Goal: Task Accomplishment & Management: Complete application form

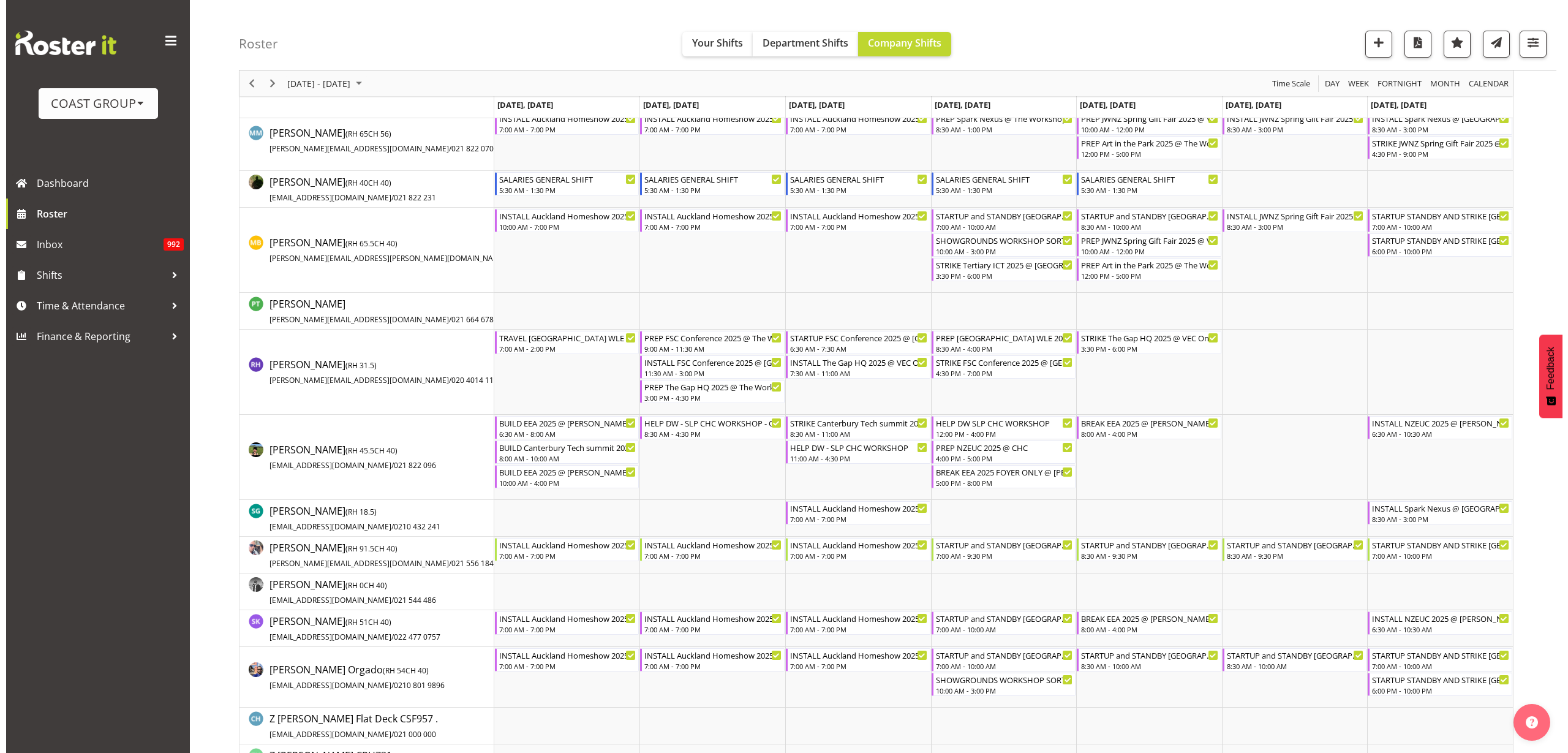
scroll to position [1225, 0]
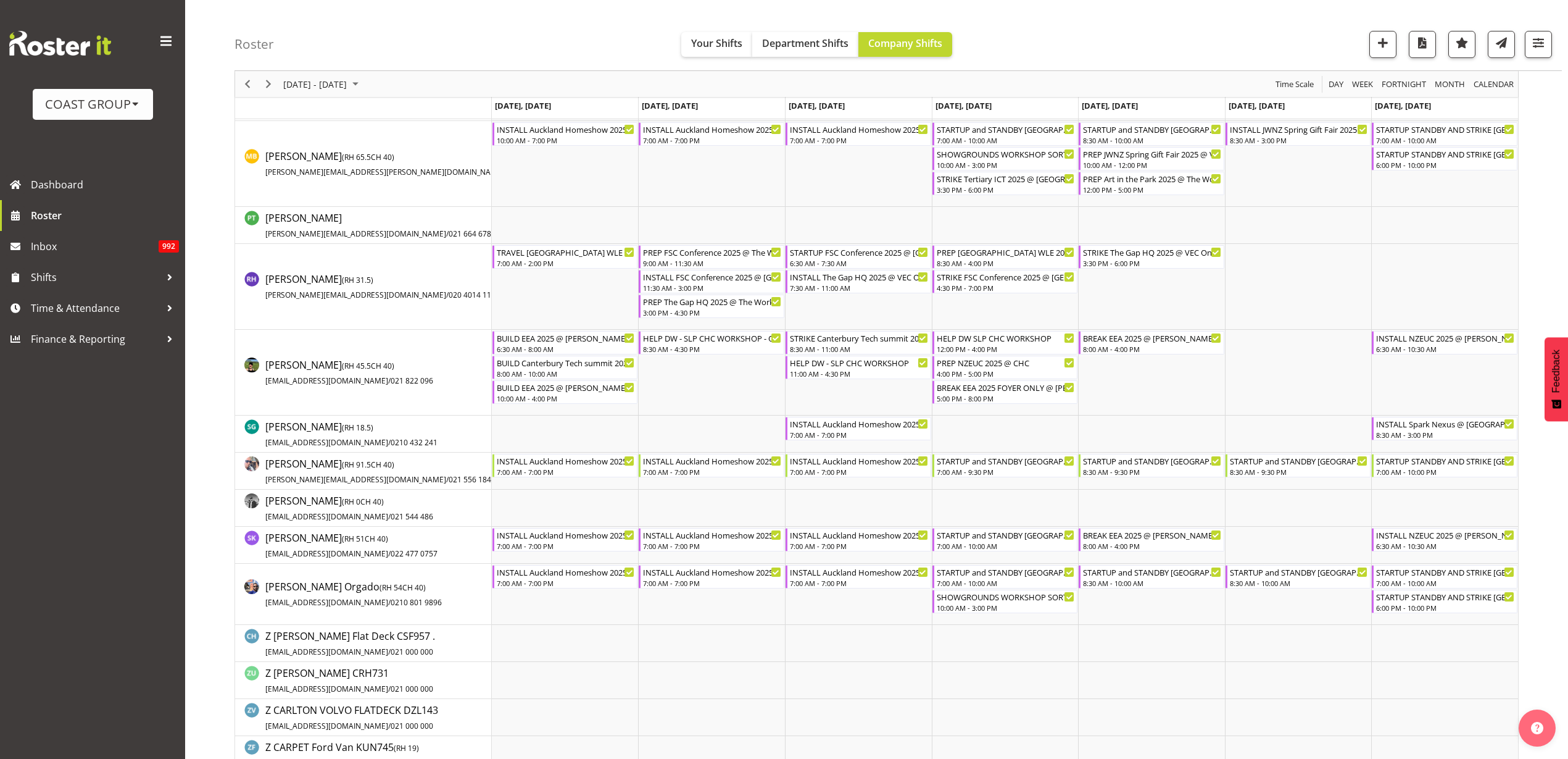
click at [528, 508] on td "Timeline Week of September 9, 2025" at bounding box center [564, 508] width 147 height 37
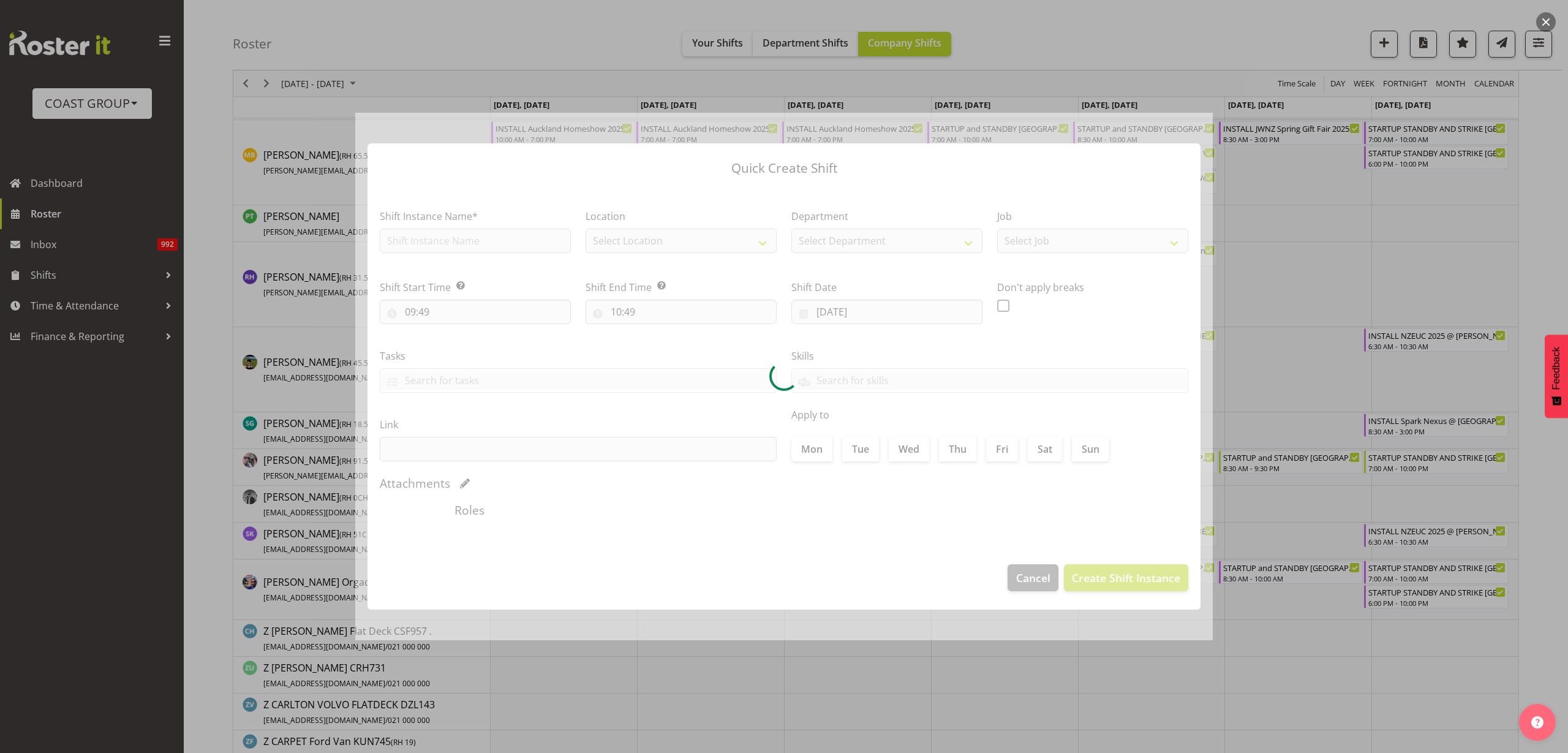
type input "08/09/2025"
checkbox input "true"
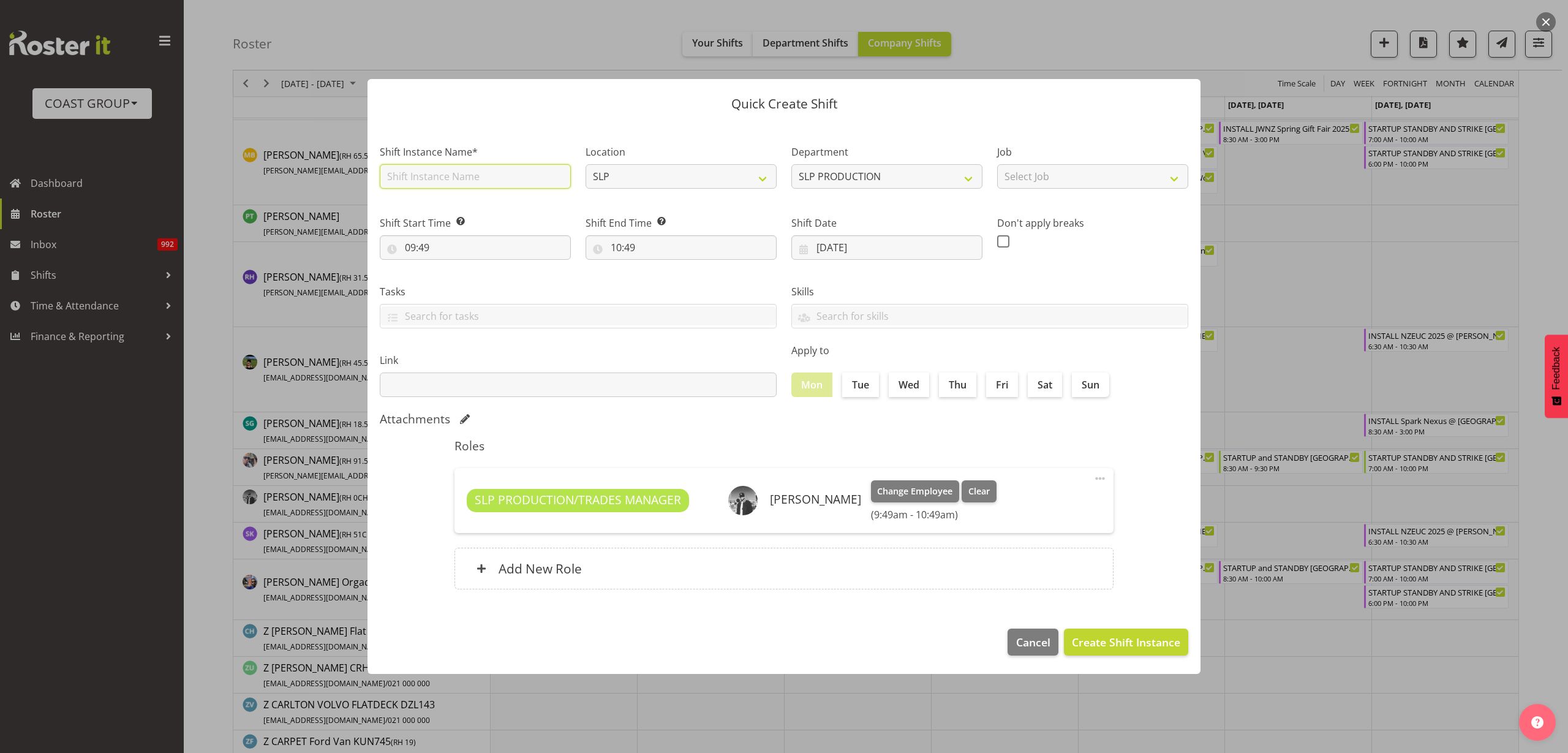
click at [462, 172] on input "text" at bounding box center [475, 176] width 191 height 25
type input "PICKUP GENERATOR AND LIGHT TOWER AND DELIVER TO SHAUN AT SHOWGROUNDS"
click at [451, 248] on input "09:49" at bounding box center [475, 247] width 191 height 25
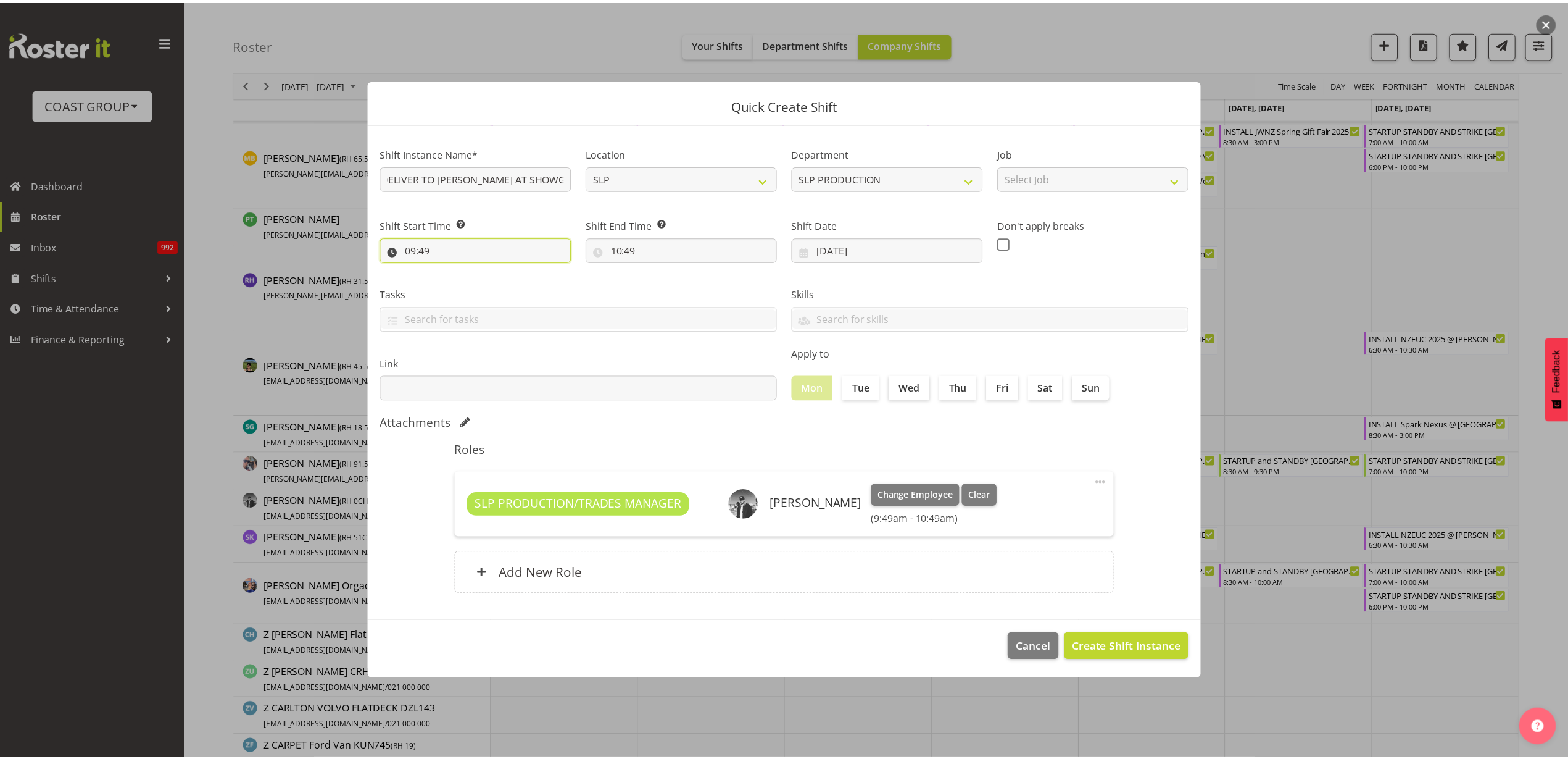
scroll to position [0, 0]
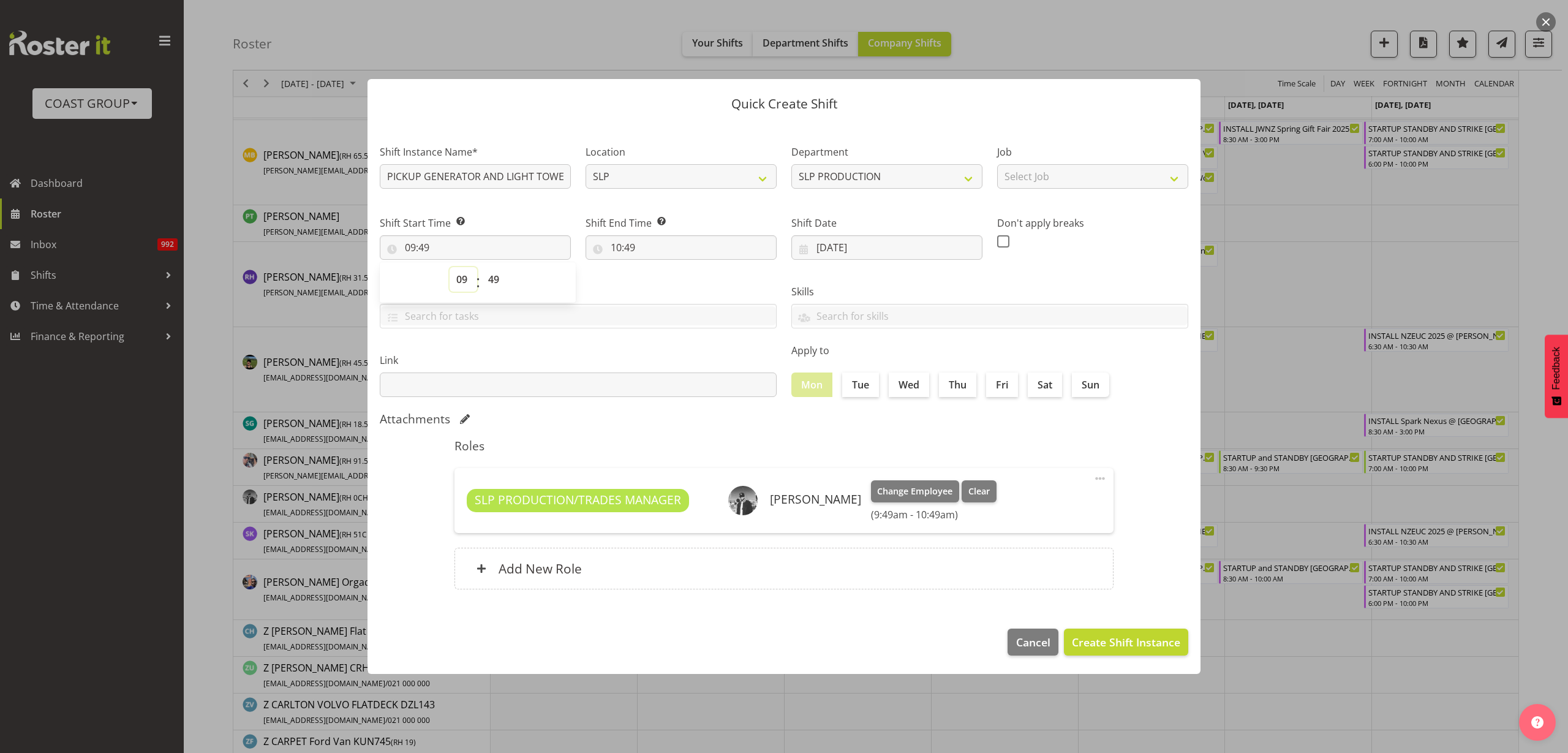
click at [456, 280] on select "00 01 02 03 04 05 06 07 08 09 10 11 12 13 14 15 16 17 18 19 20 21 22 23" at bounding box center [463, 279] width 28 height 25
select select "8"
click at [449, 267] on select "00 01 02 03 04 05 06 07 08 09 10 11 12 13 14 15 16 17 18 19 20 21 22 23" at bounding box center [463, 279] width 28 height 25
type input "08:49"
select select "30"
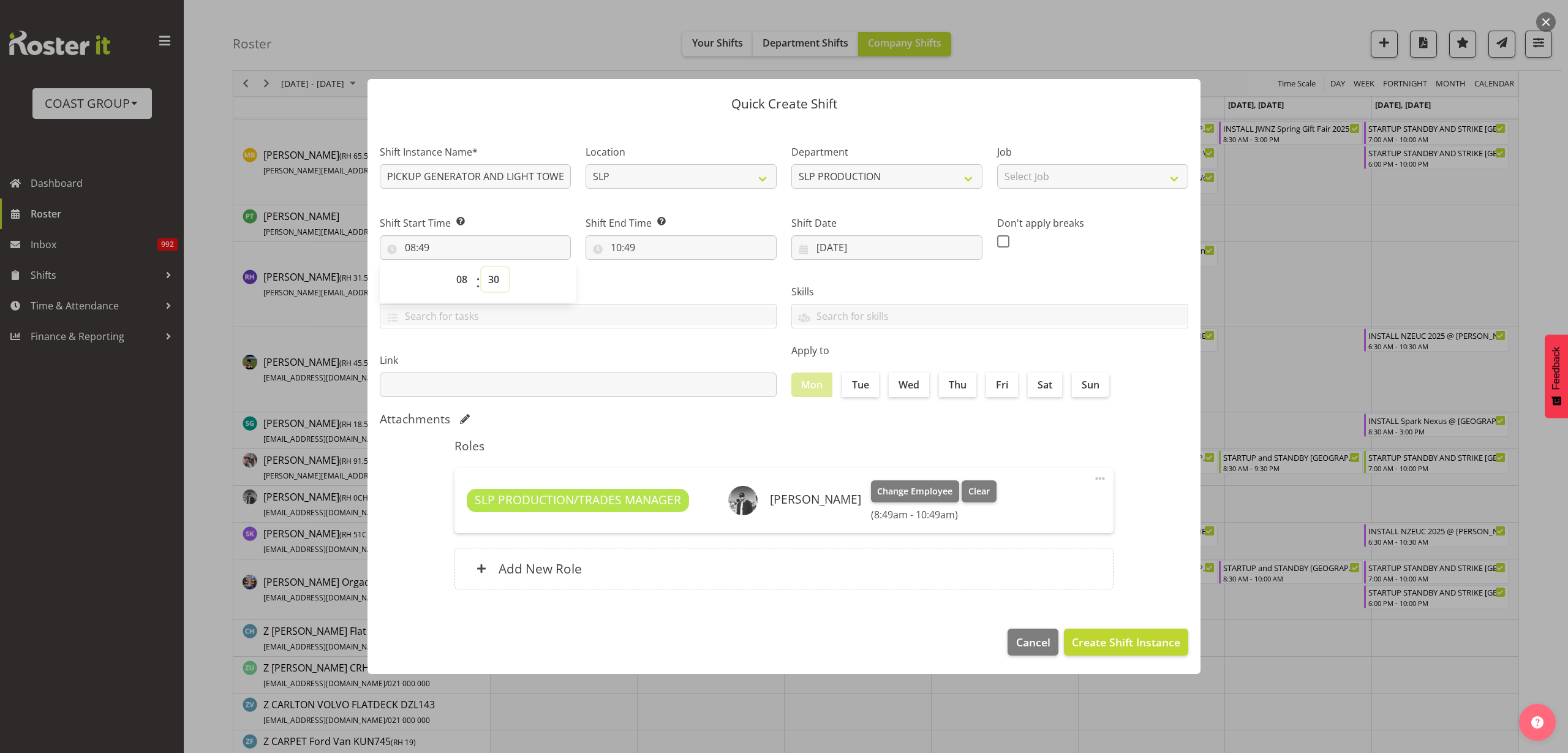
type input "08:30"
click at [637, 243] on input "10:49" at bounding box center [681, 247] width 191 height 25
select select "30"
type input "10:30"
click at [591, 561] on div "Add New Role" at bounding box center [784, 568] width 659 height 42
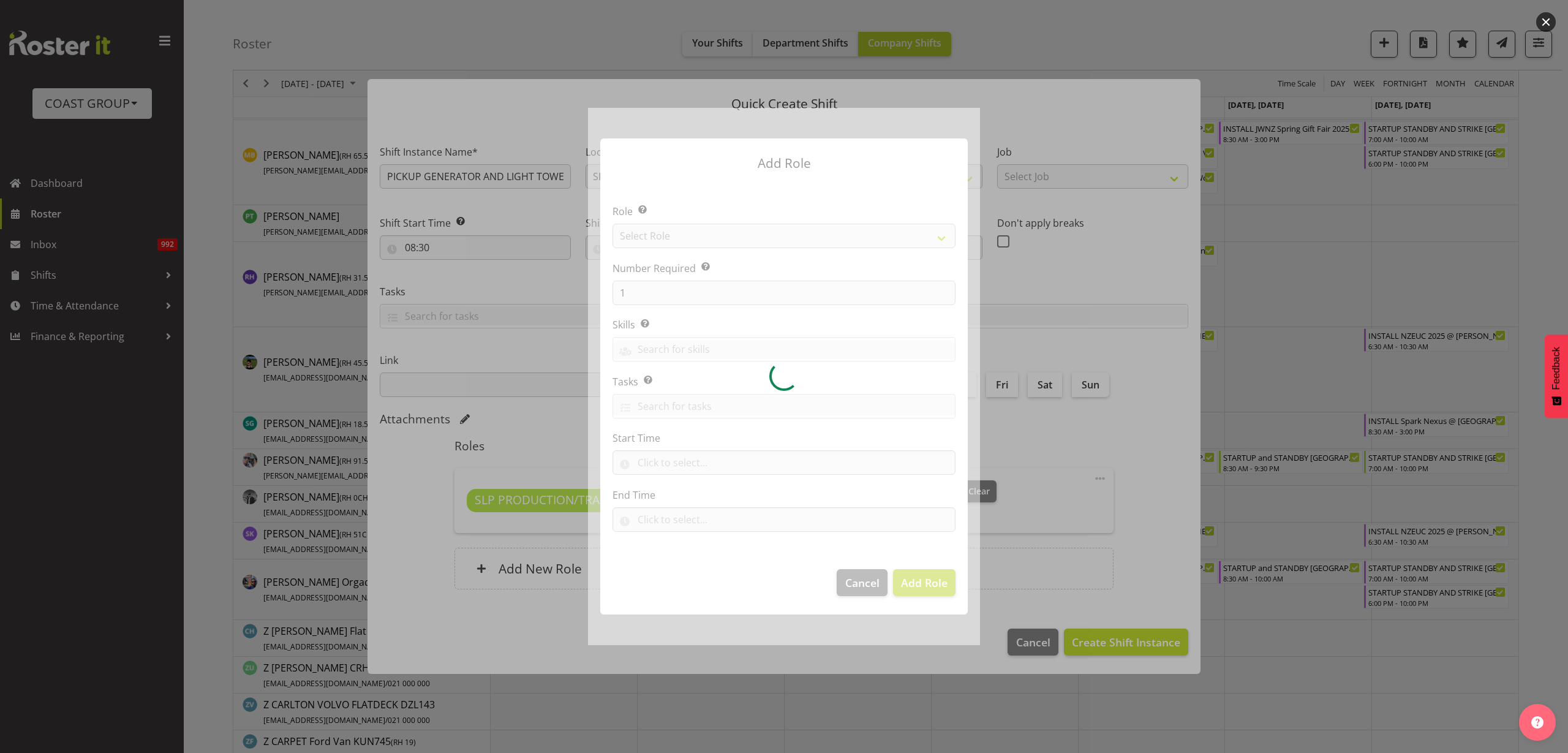
click at [686, 235] on div at bounding box center [784, 376] width 392 height 537
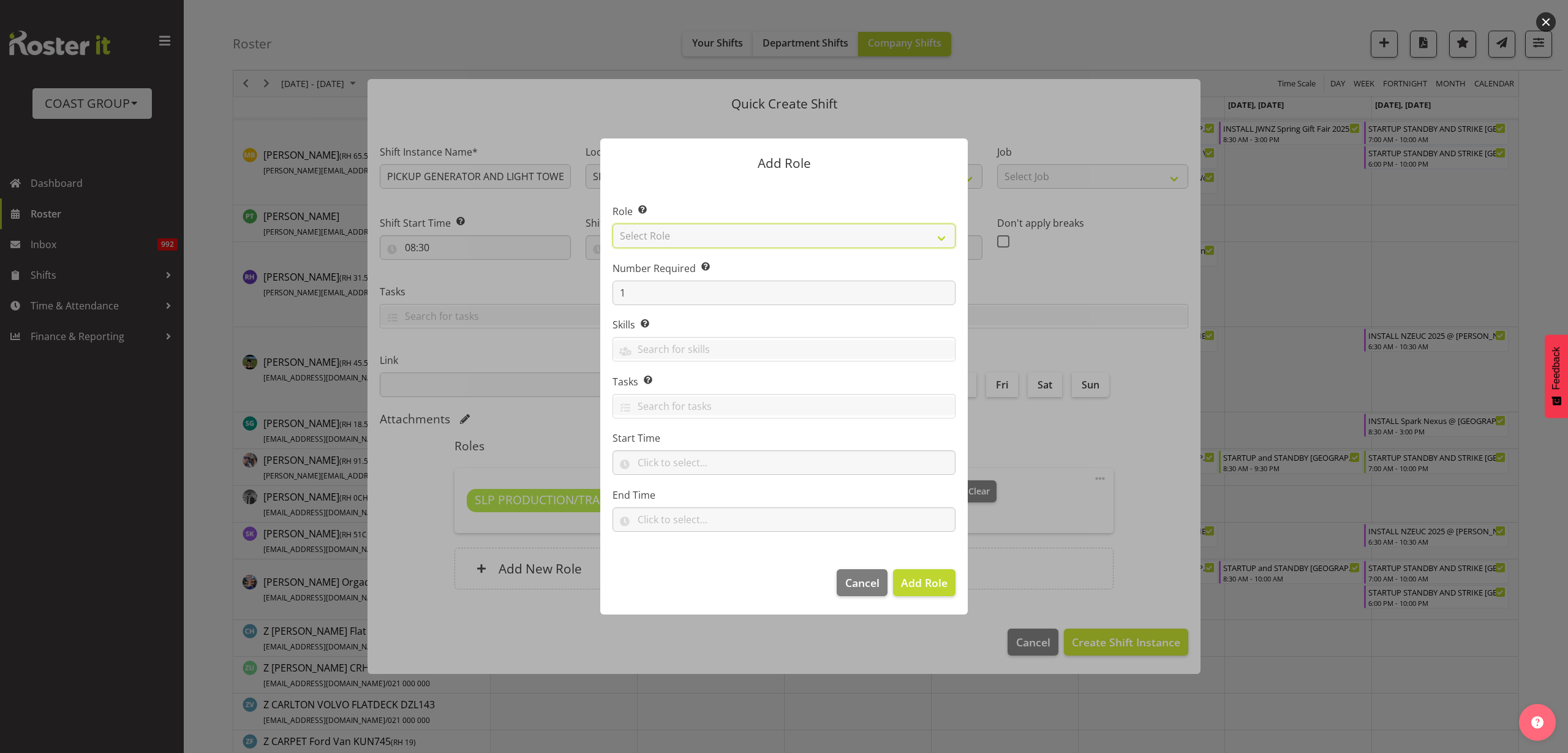
click at [724, 233] on select "Select Role ACCOUNT MANAGER ACCOUNT MANAGER DW ACCOUNTS AKL DIANNA VEHICLES AKL…" at bounding box center [784, 235] width 343 height 25
select select "125"
click at [613, 224] on select "Select Role ACCOUNT MANAGER ACCOUNT MANAGER DW ACCOUNTS AKL DIANNA VEHICLES AKL…" at bounding box center [784, 235] width 343 height 25
click at [925, 586] on span "Add Role" at bounding box center [924, 582] width 47 height 15
type input "08:30"
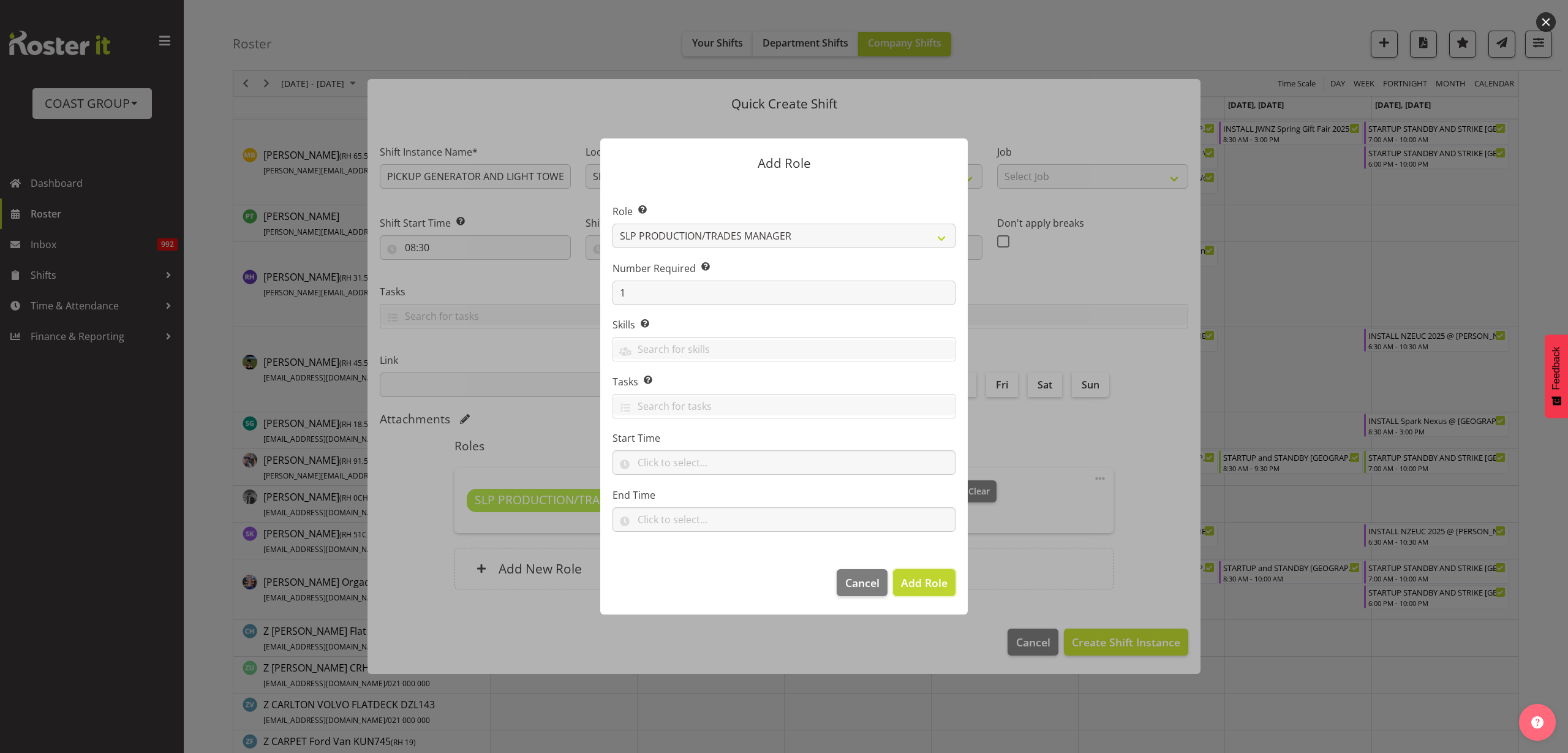
type input "10:30"
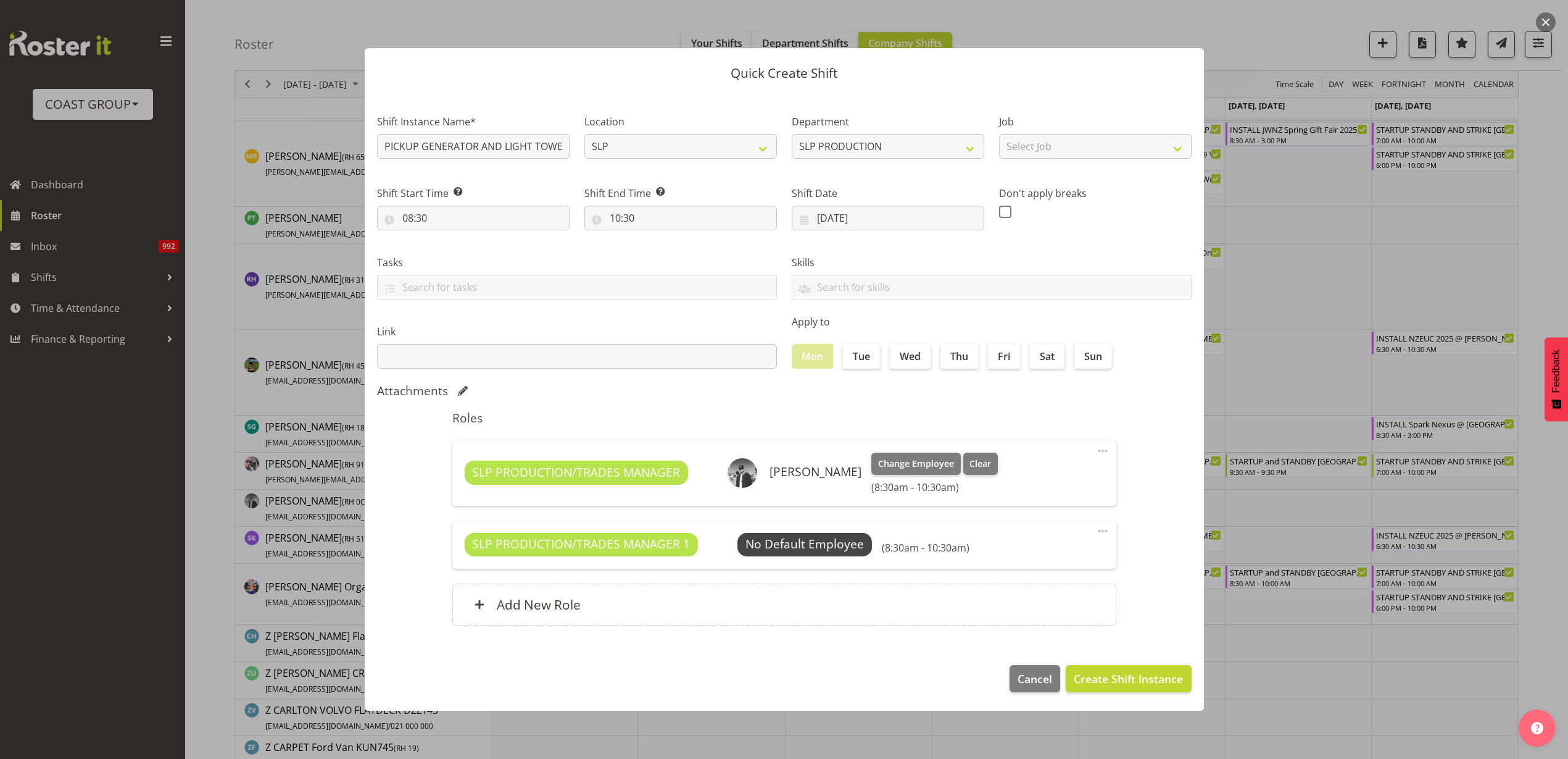
click at [0, 0] on span "Select Employee" at bounding box center [0, 0] width 0 height 0
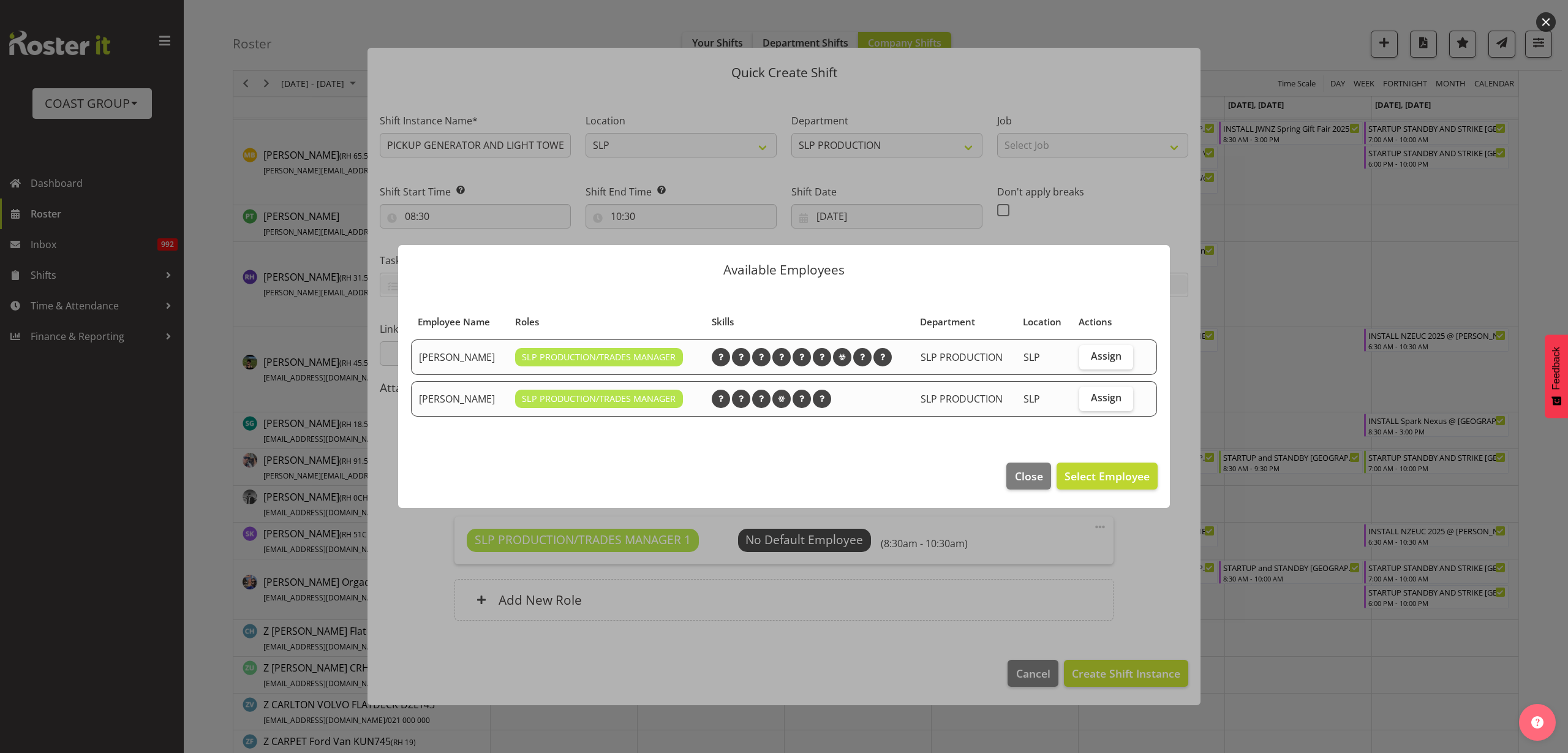
click at [1107, 357] on span "Assign" at bounding box center [1106, 355] width 31 height 12
click at [1087, 357] on input "Assign" at bounding box center [1083, 356] width 8 height 8
checkbox input "true"
click at [1096, 469] on span "Set Mark Phillips as default for this position" at bounding box center [1027, 475] width 247 height 15
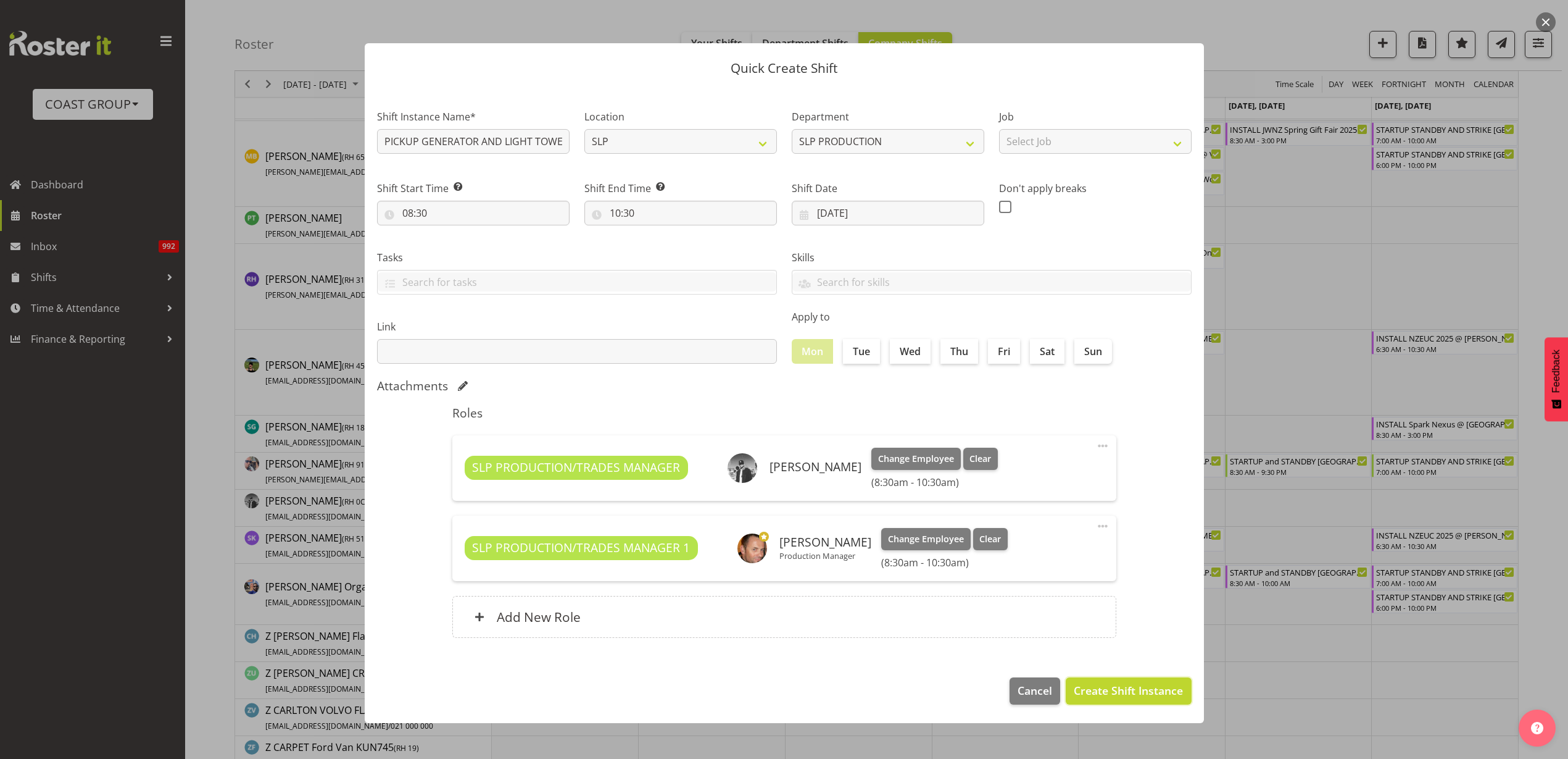
click at [1137, 692] on span "Create Shift Instance" at bounding box center [1128, 690] width 110 height 16
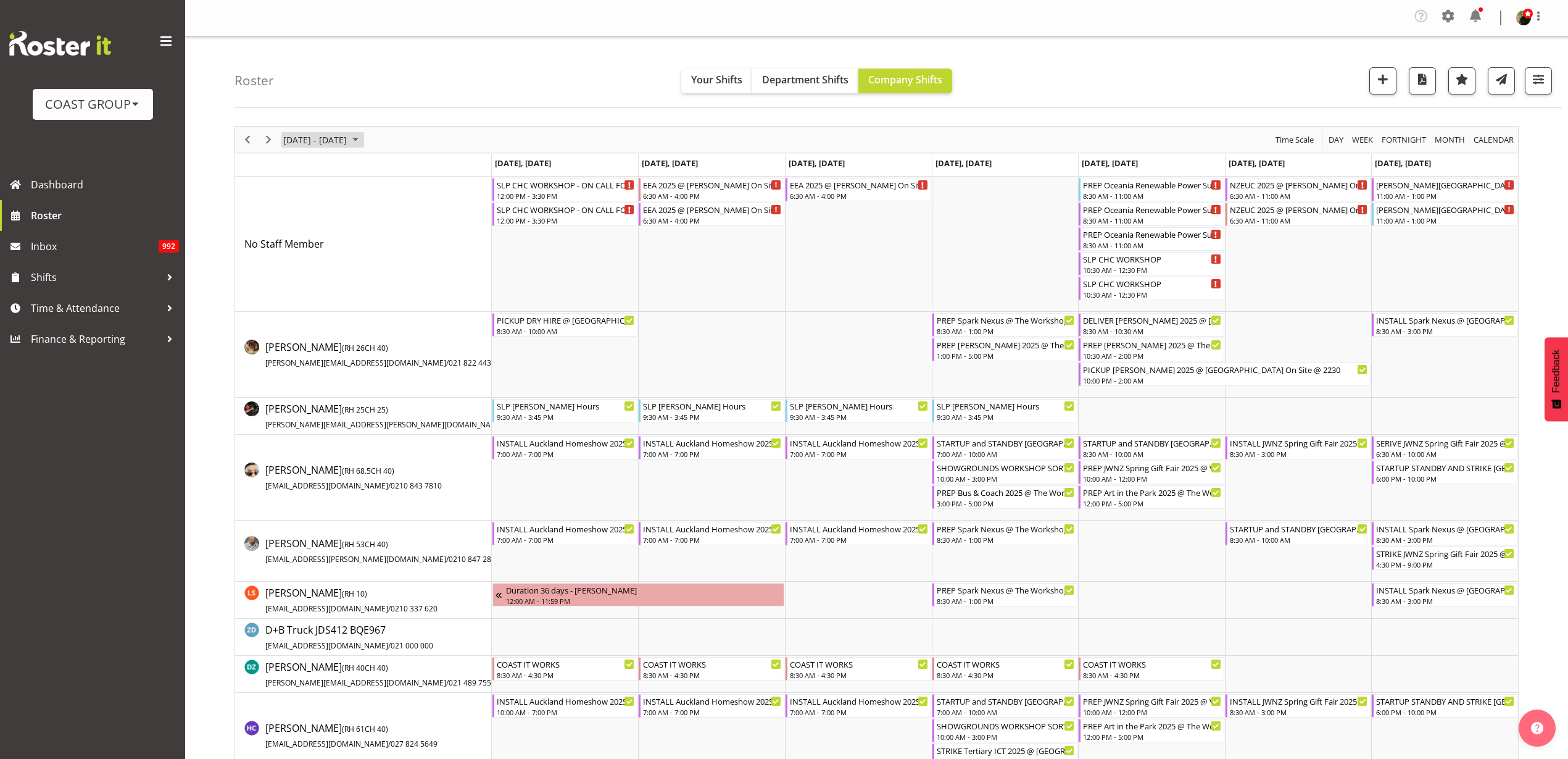
click at [302, 136] on span "September 08 - 14, 2025" at bounding box center [315, 139] width 66 height 15
click at [391, 166] on span "previous month" at bounding box center [391, 171] width 22 height 22
click at [314, 235] on span "5" at bounding box center [316, 233] width 19 height 19
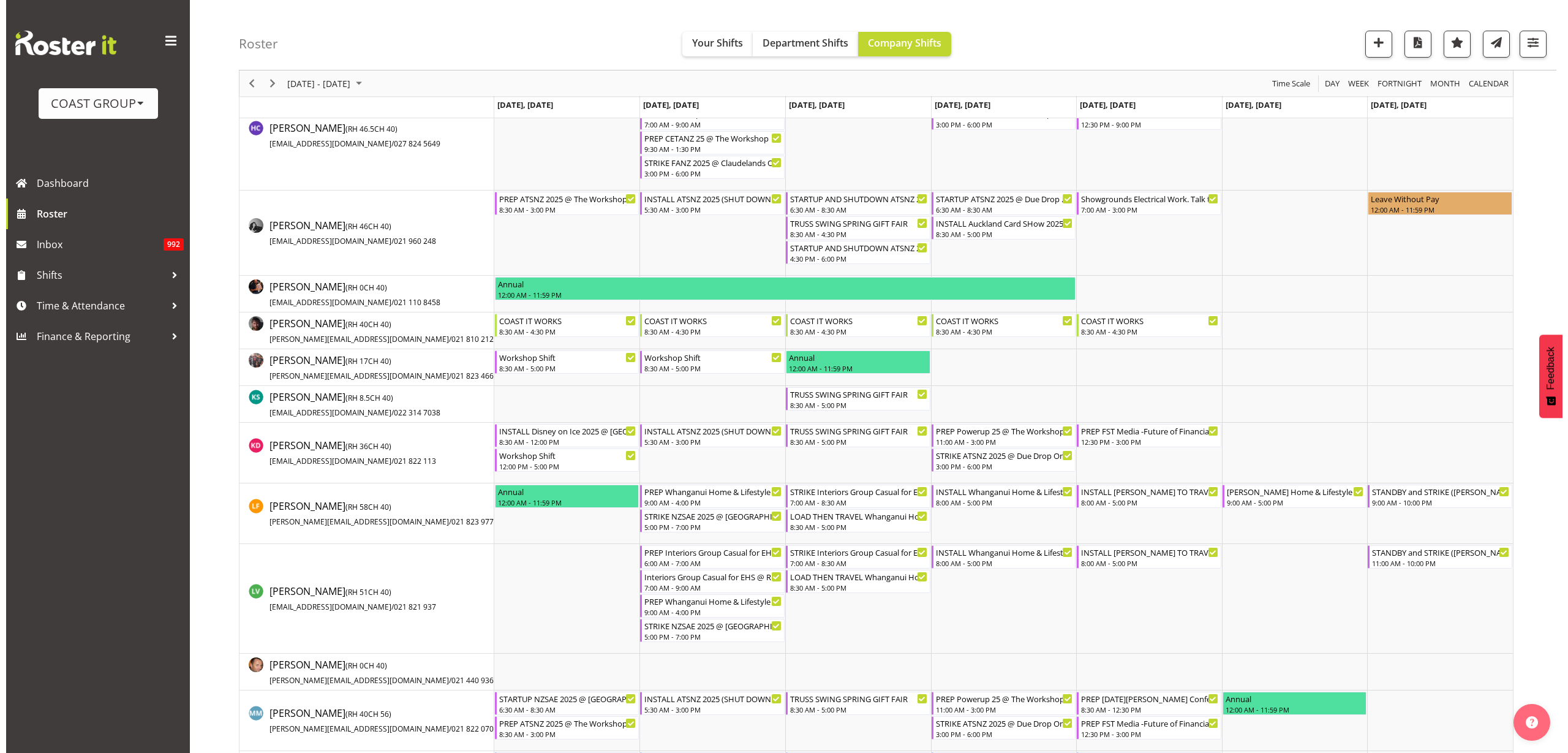
scroll to position [459, 0]
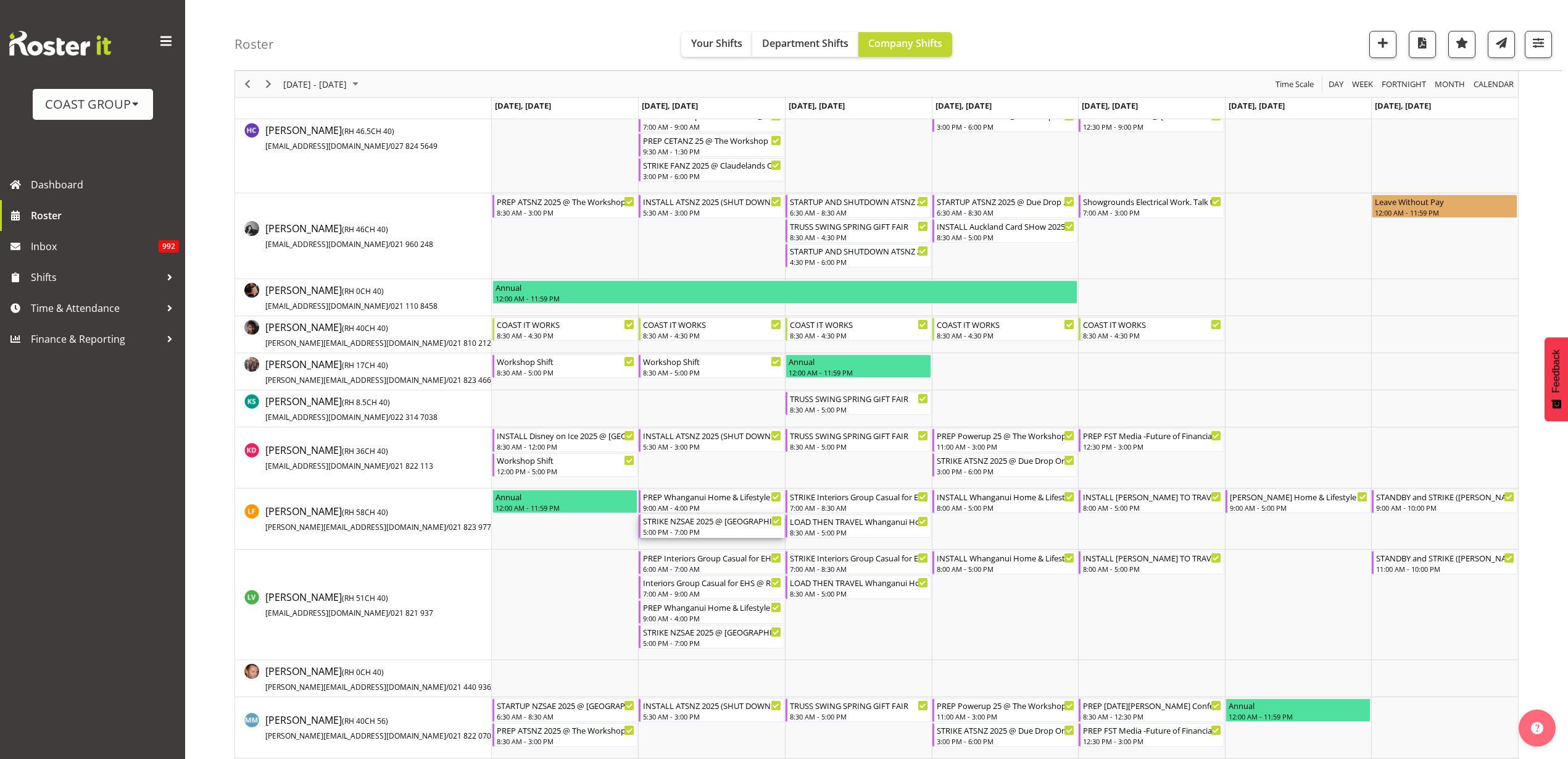
click at [720, 526] on div "STRIKE NZSAE 2025 @ Grand Milenium On Site @ 1730 5:00 PM - 7:00 PM" at bounding box center [712, 527] width 139 height 24
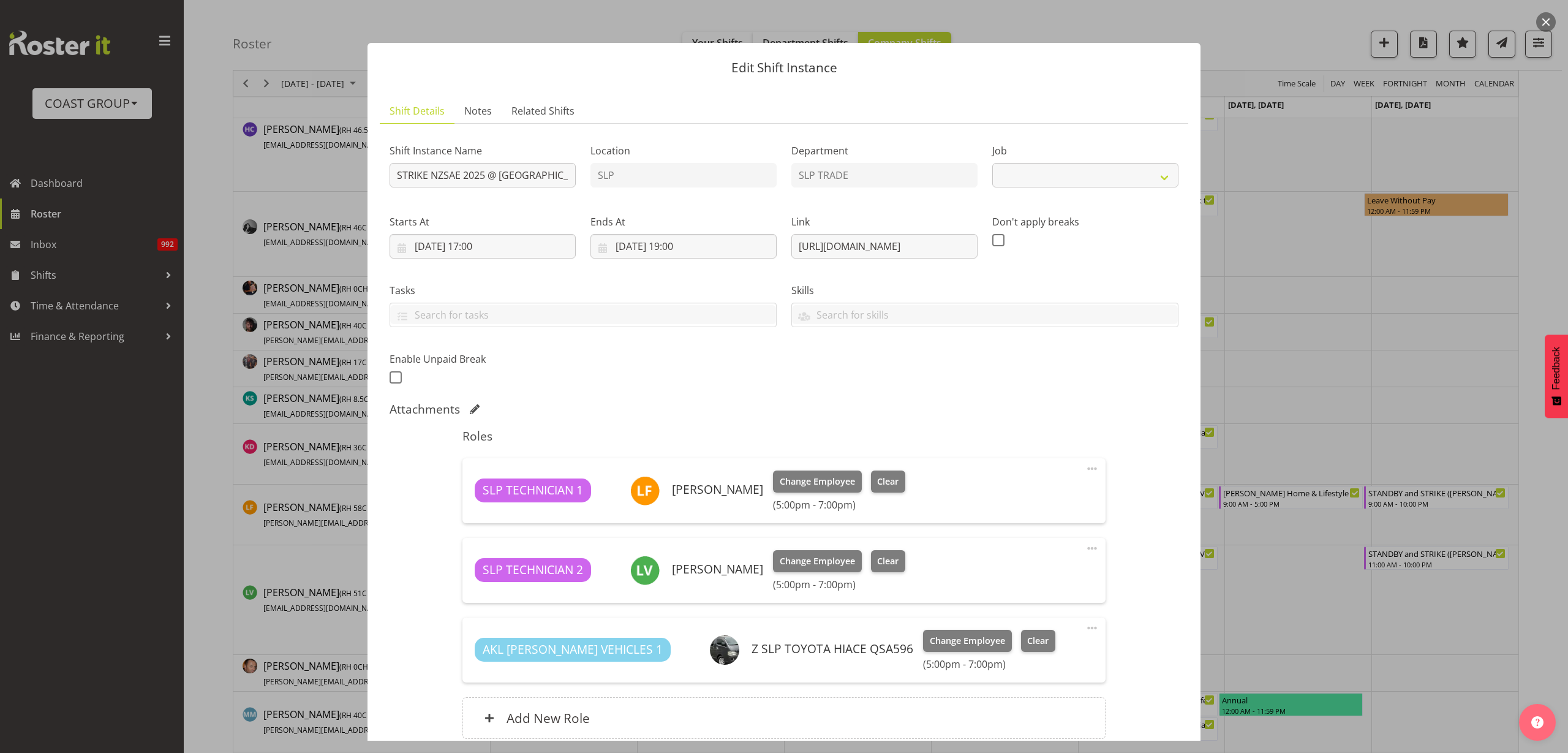
select select "10414"
click at [1084, 175] on select "Create new job 1 Carlton Events 1 Carlton Hamilton 1 Carlton Wellington 1 EHS W…" at bounding box center [1086, 175] width 186 height 25
click at [1012, 142] on div "Job Create new job 1 Carlton Events 1 Carlton Hamilton 1 Carlton Wellington 1 E…" at bounding box center [1085, 161] width 201 height 71
drag, startPoint x: 791, startPoint y: 246, endPoint x: 936, endPoint y: 240, distance: 145.1
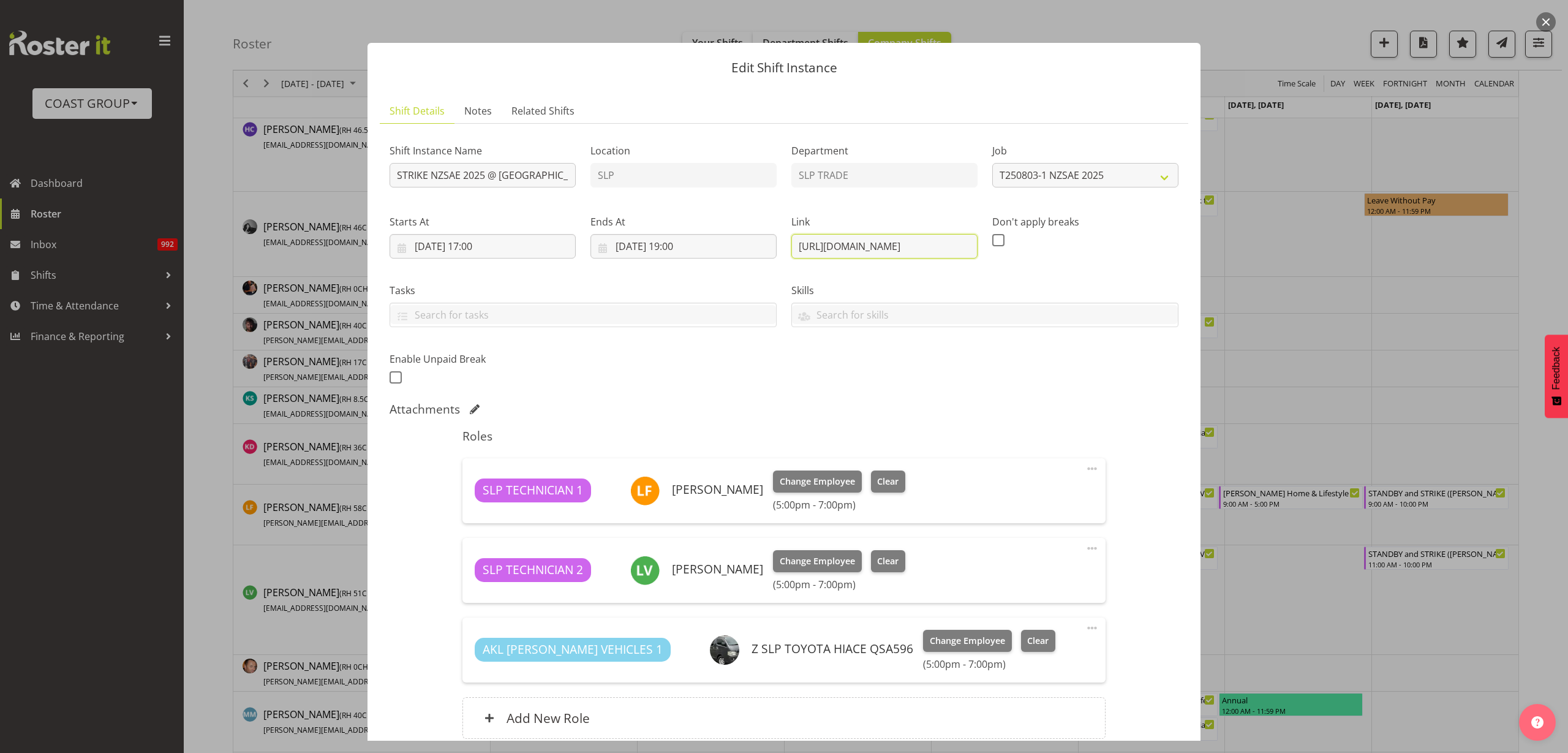
click at [1092, 240] on div "Shift Instance Name STRIKE NZSAE 2025 @ Grand Milenium On Site @ 1730 Location …" at bounding box center [784, 259] width 804 height 268
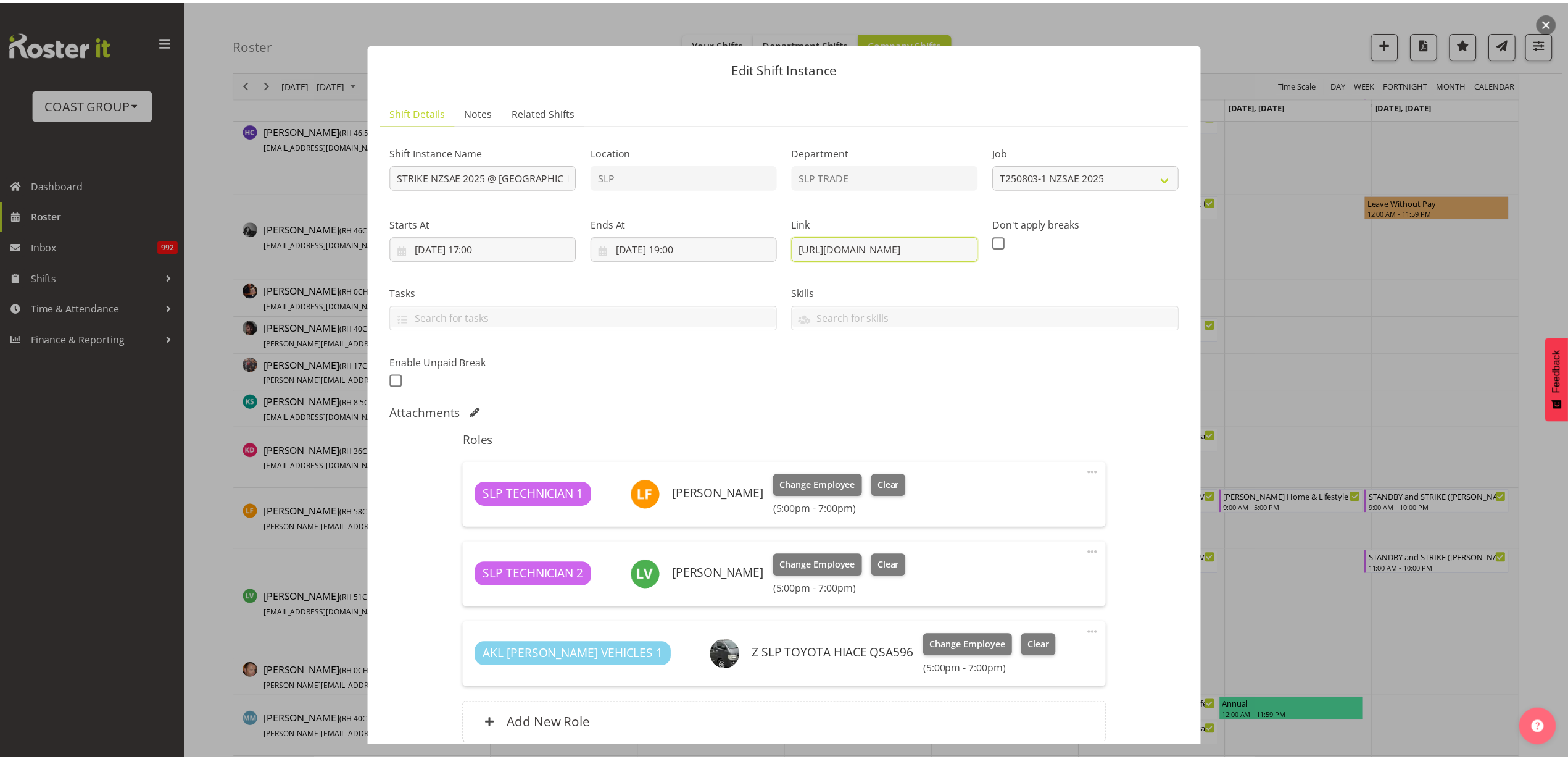
scroll to position [0, 0]
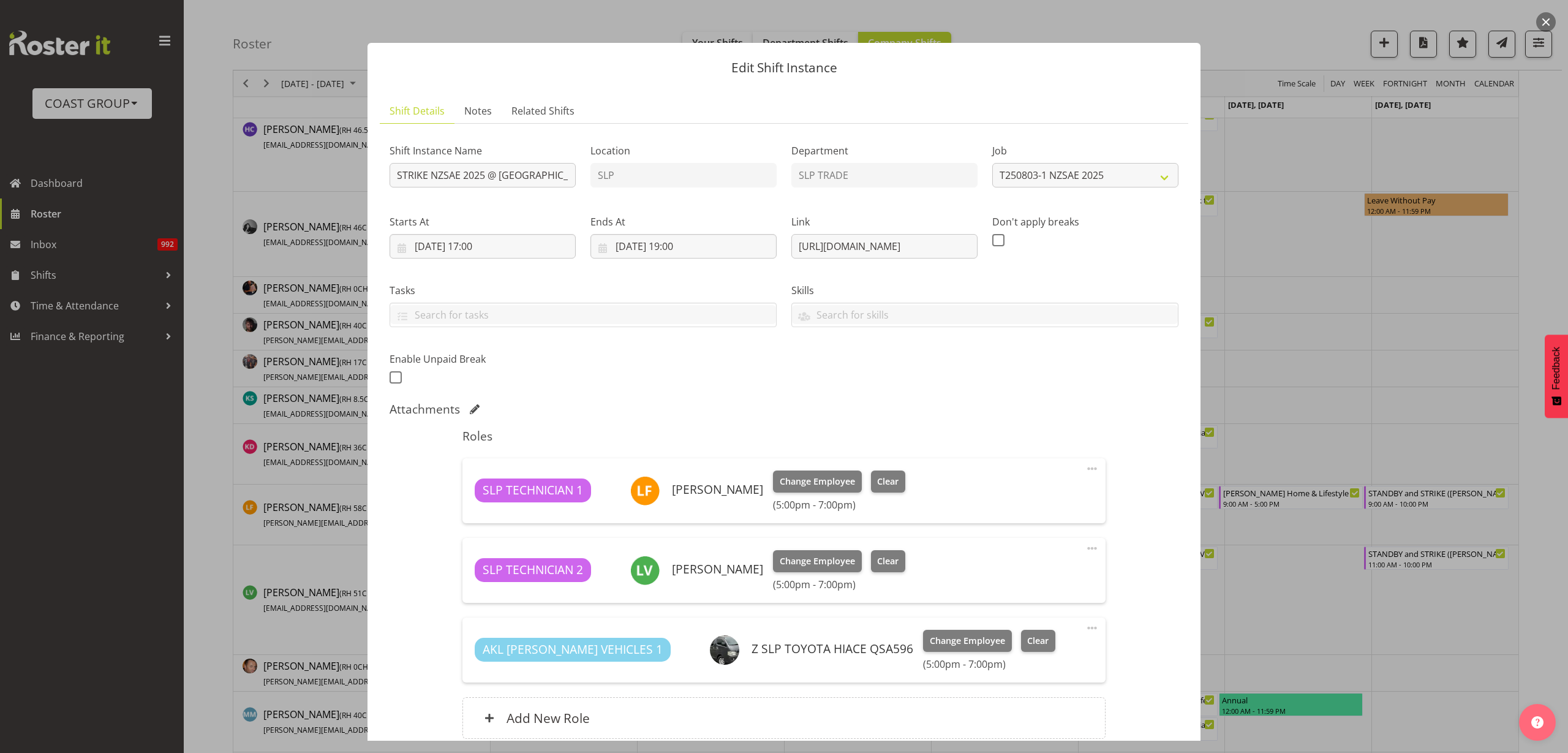
click at [1547, 20] on button "button" at bounding box center [1546, 22] width 20 height 20
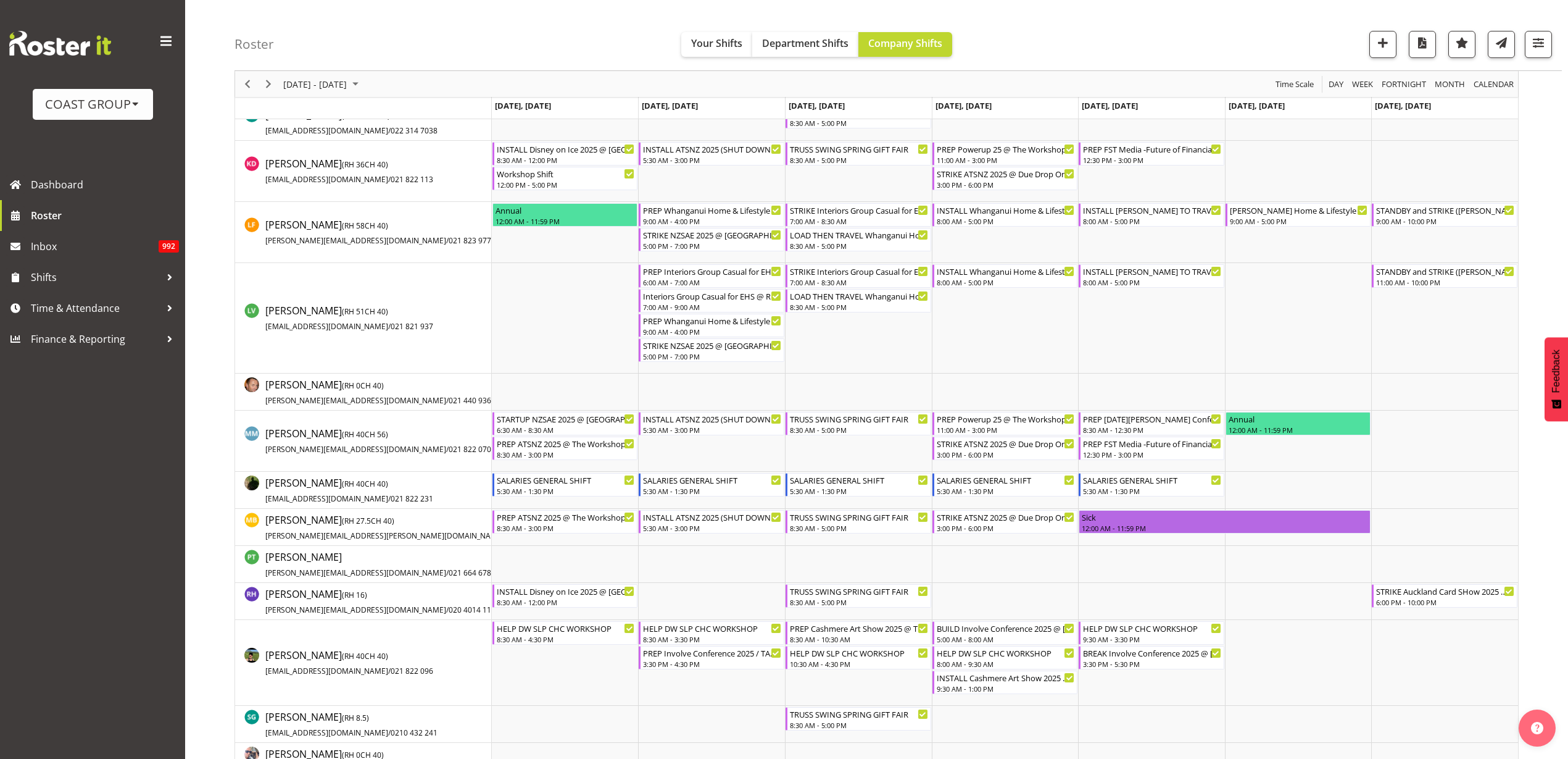
scroll to position [772, 0]
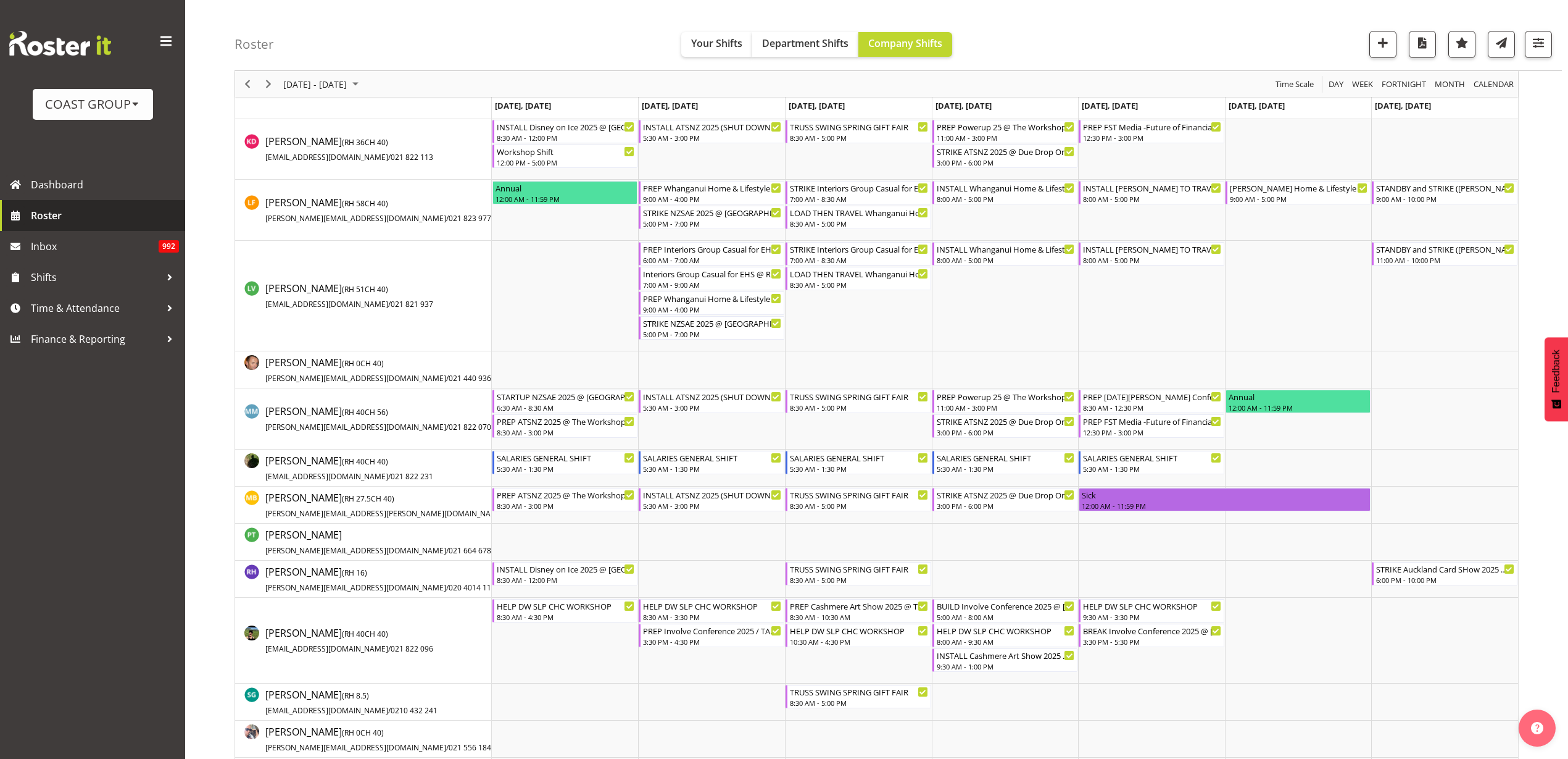
click at [38, 215] on span "Roster" at bounding box center [105, 215] width 149 height 19
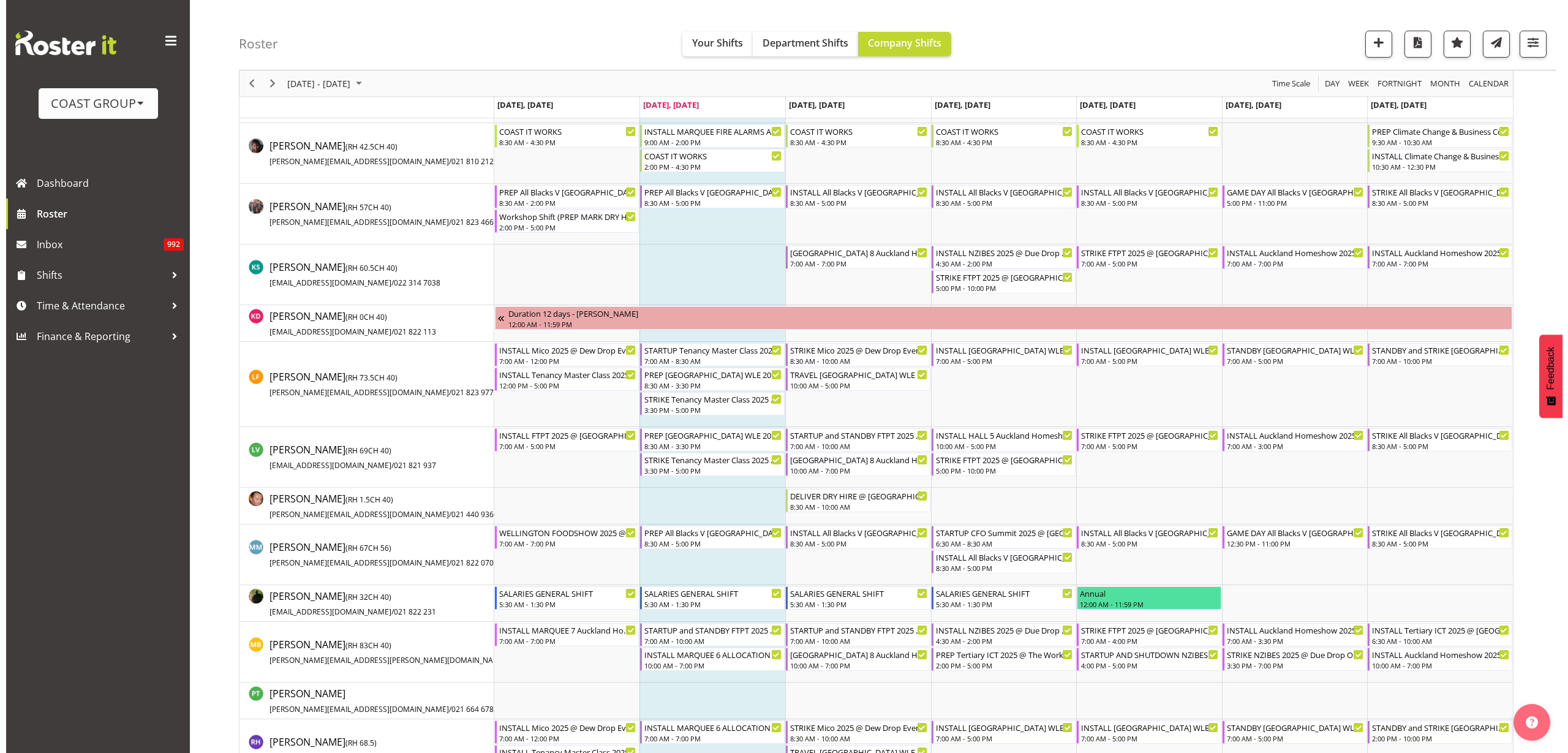
scroll to position [689, 0]
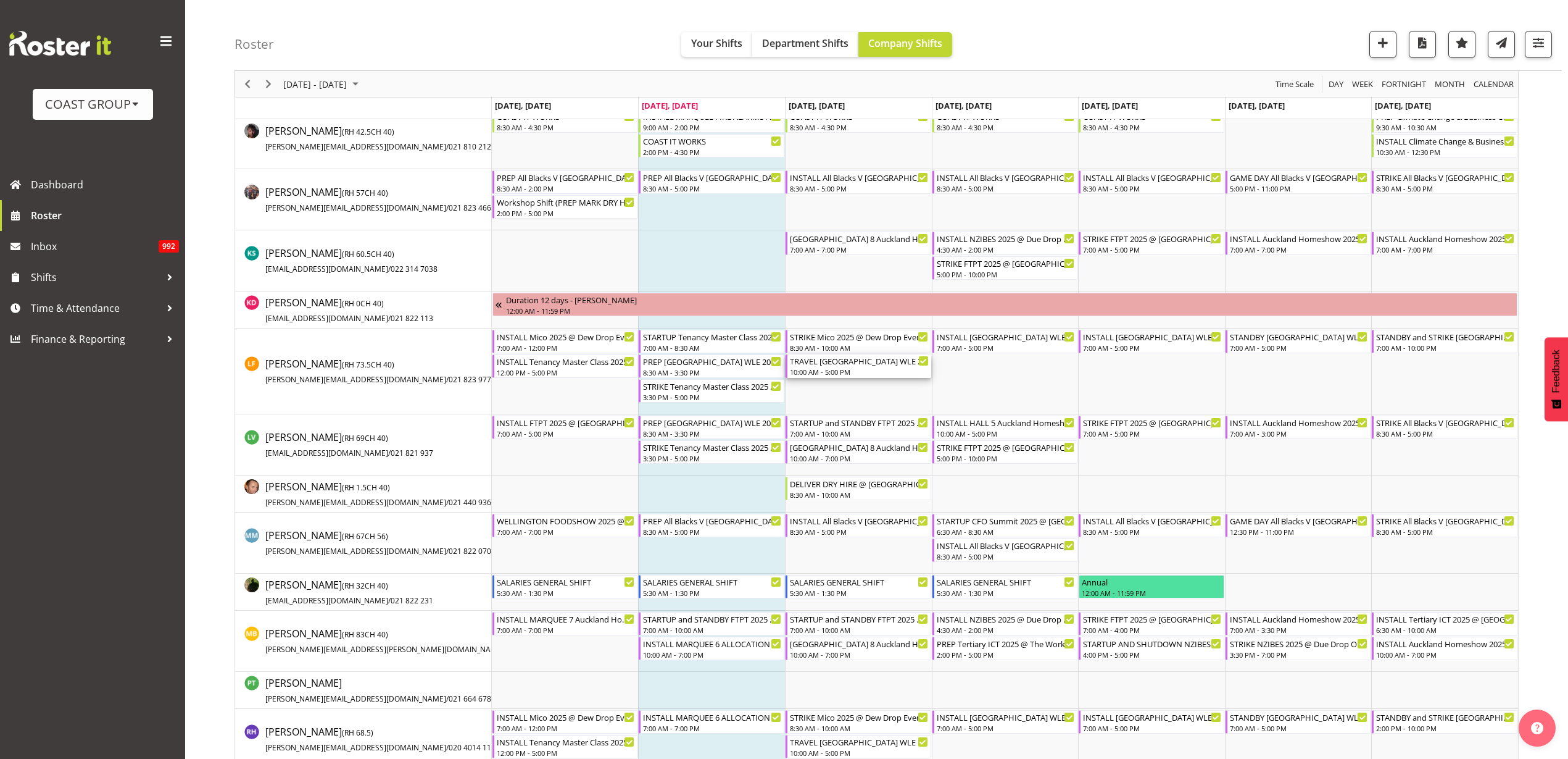
click at [848, 372] on div "10:00 AM - 5:00 PM" at bounding box center [858, 372] width 139 height 10
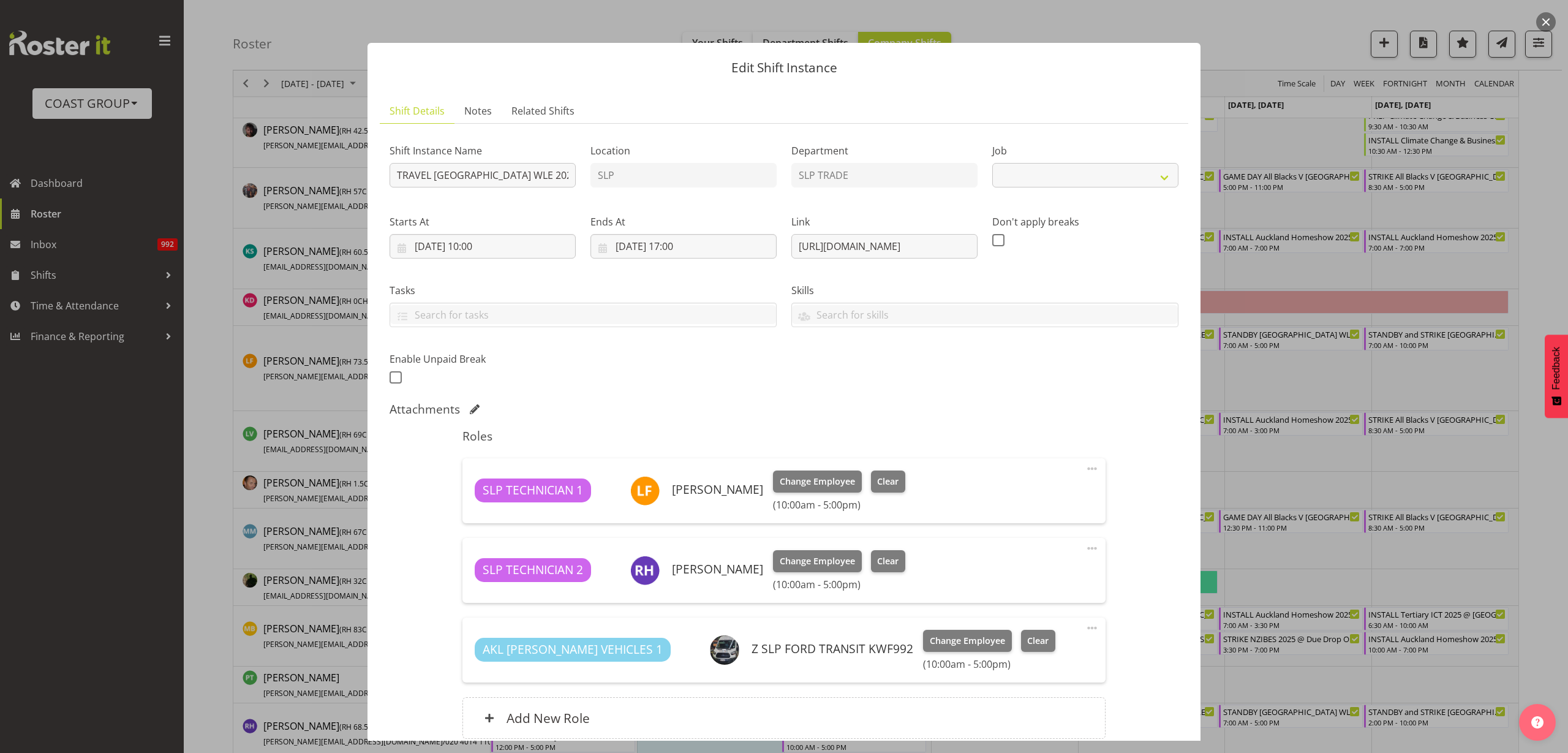
select select "9226"
drag, startPoint x: 787, startPoint y: 248, endPoint x: 1393, endPoint y: 243, distance: 606.0
click at [1393, 243] on div "Edit Shift Instance Shift Details Notes Related Shifts Shift Instance Name TRAV…" at bounding box center [784, 376] width 1568 height 753
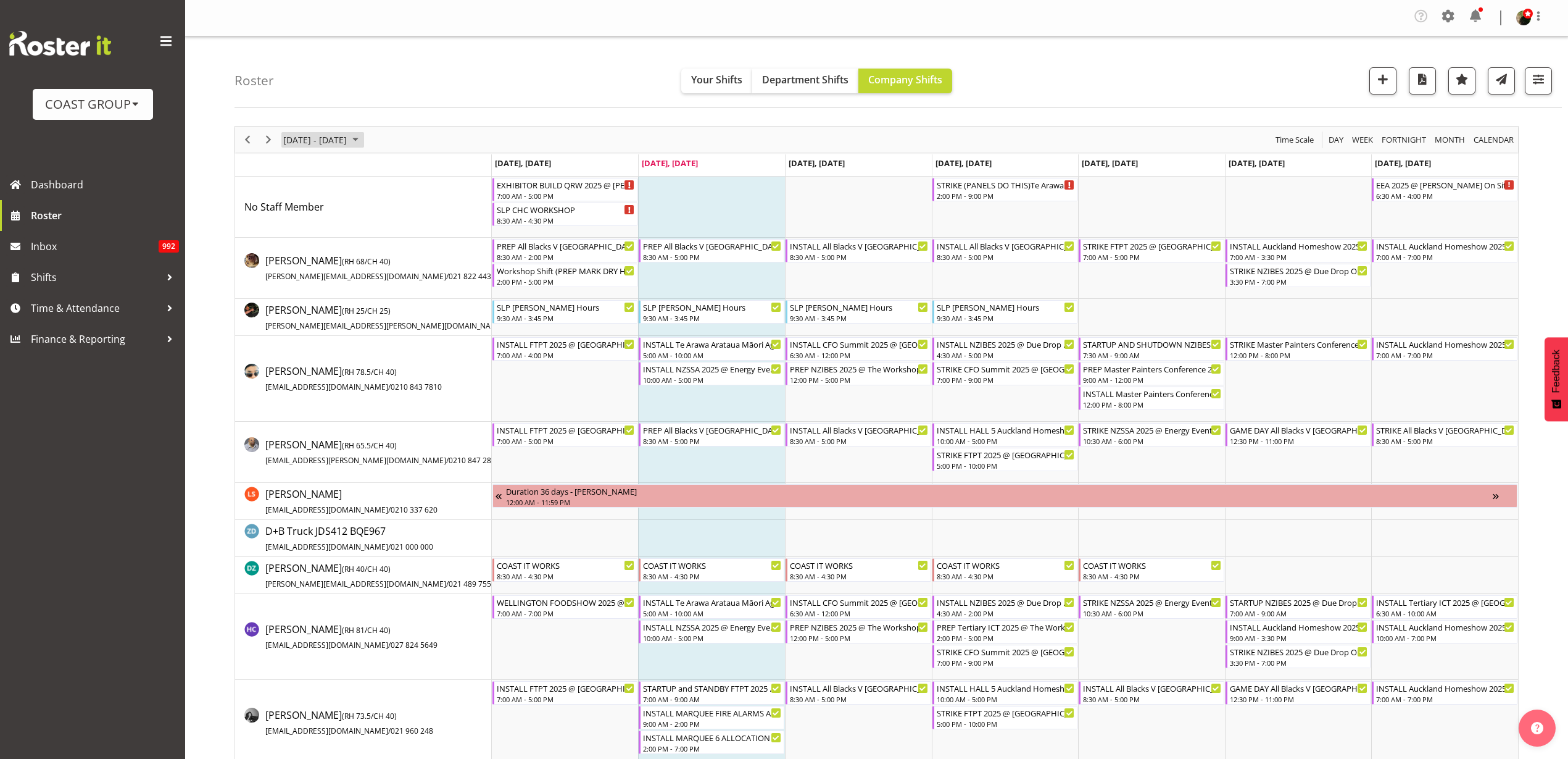
click at [323, 140] on span "September 01 - 07, 2025" at bounding box center [315, 139] width 66 height 15
click at [391, 168] on span "previous month" at bounding box center [391, 171] width 22 height 22
click at [360, 255] on span "14" at bounding box center [355, 254] width 19 height 19
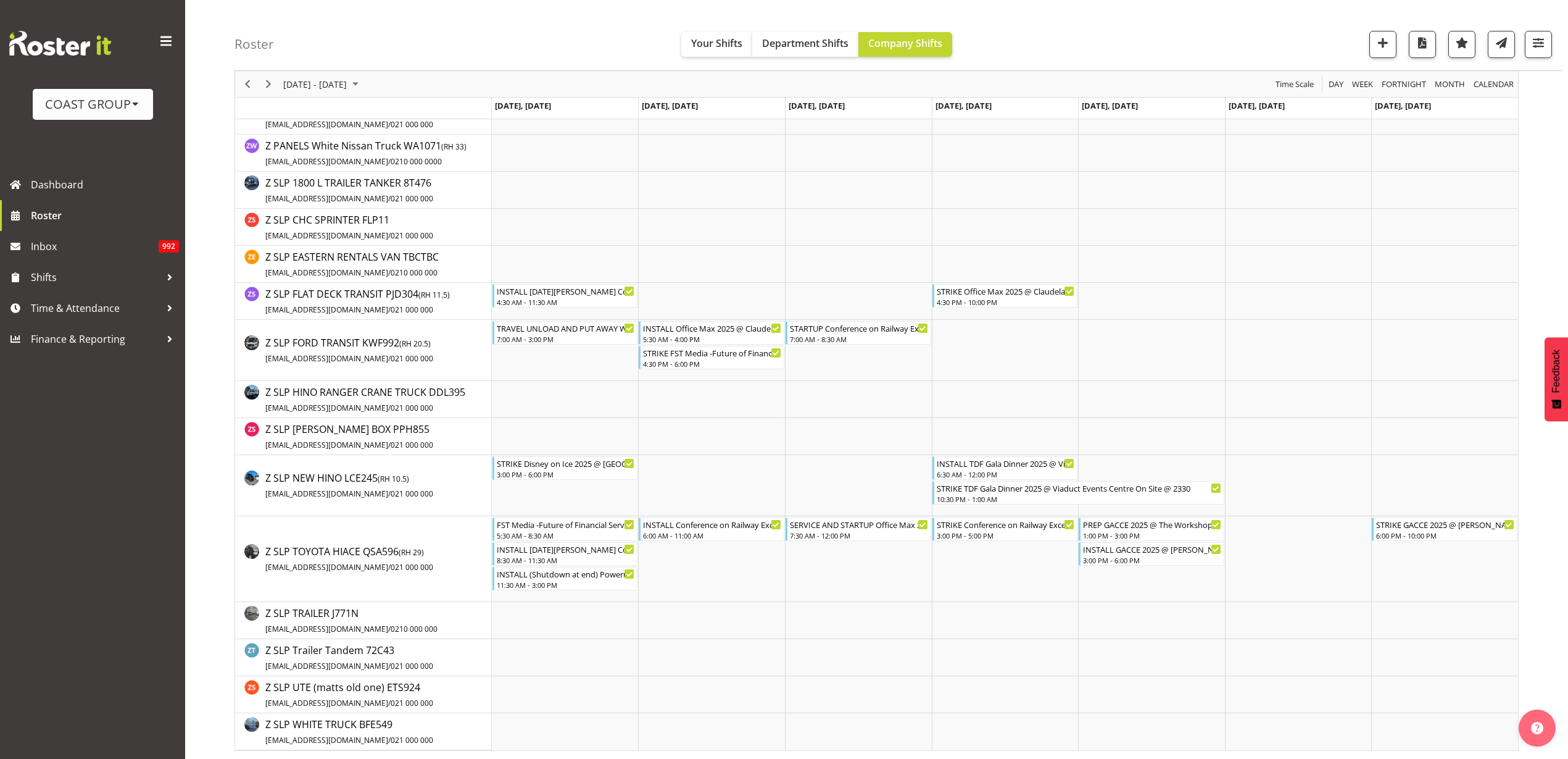
scroll to position [2812, 0]
click at [331, 87] on span "August 11 - 17, 2025" at bounding box center [315, 84] width 66 height 15
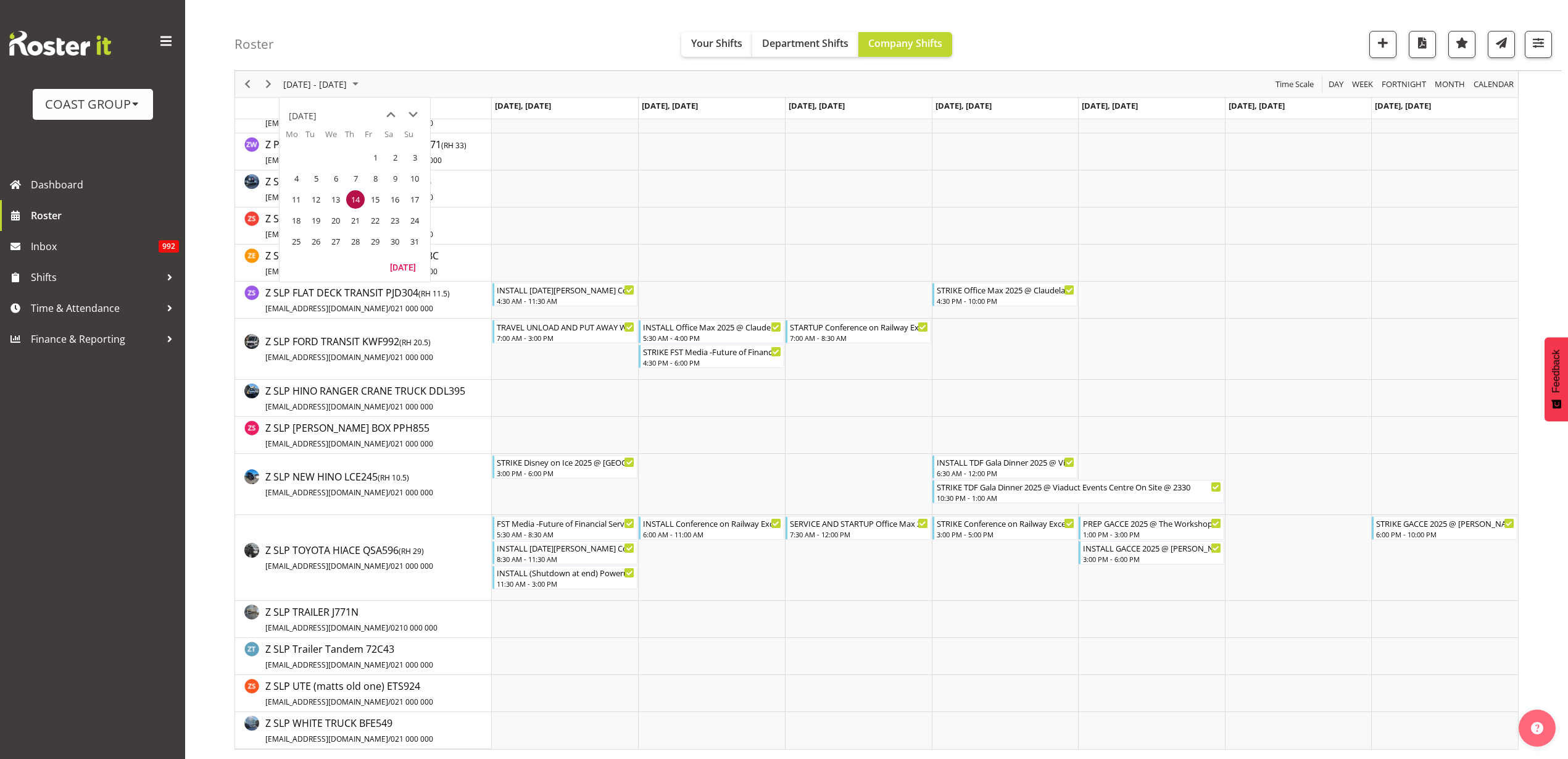
click at [373, 238] on span "29" at bounding box center [375, 241] width 19 height 19
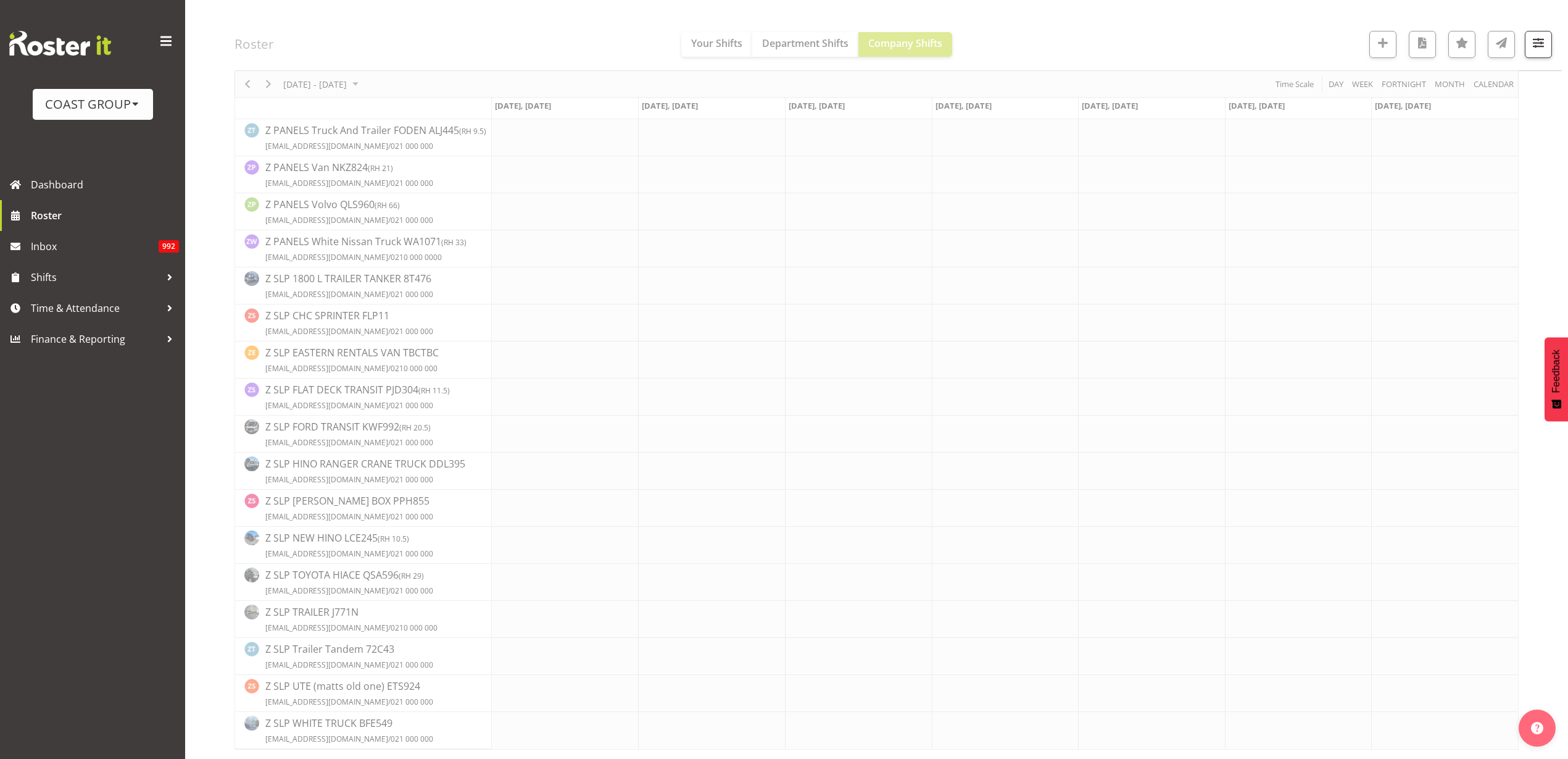
scroll to position [0, 0]
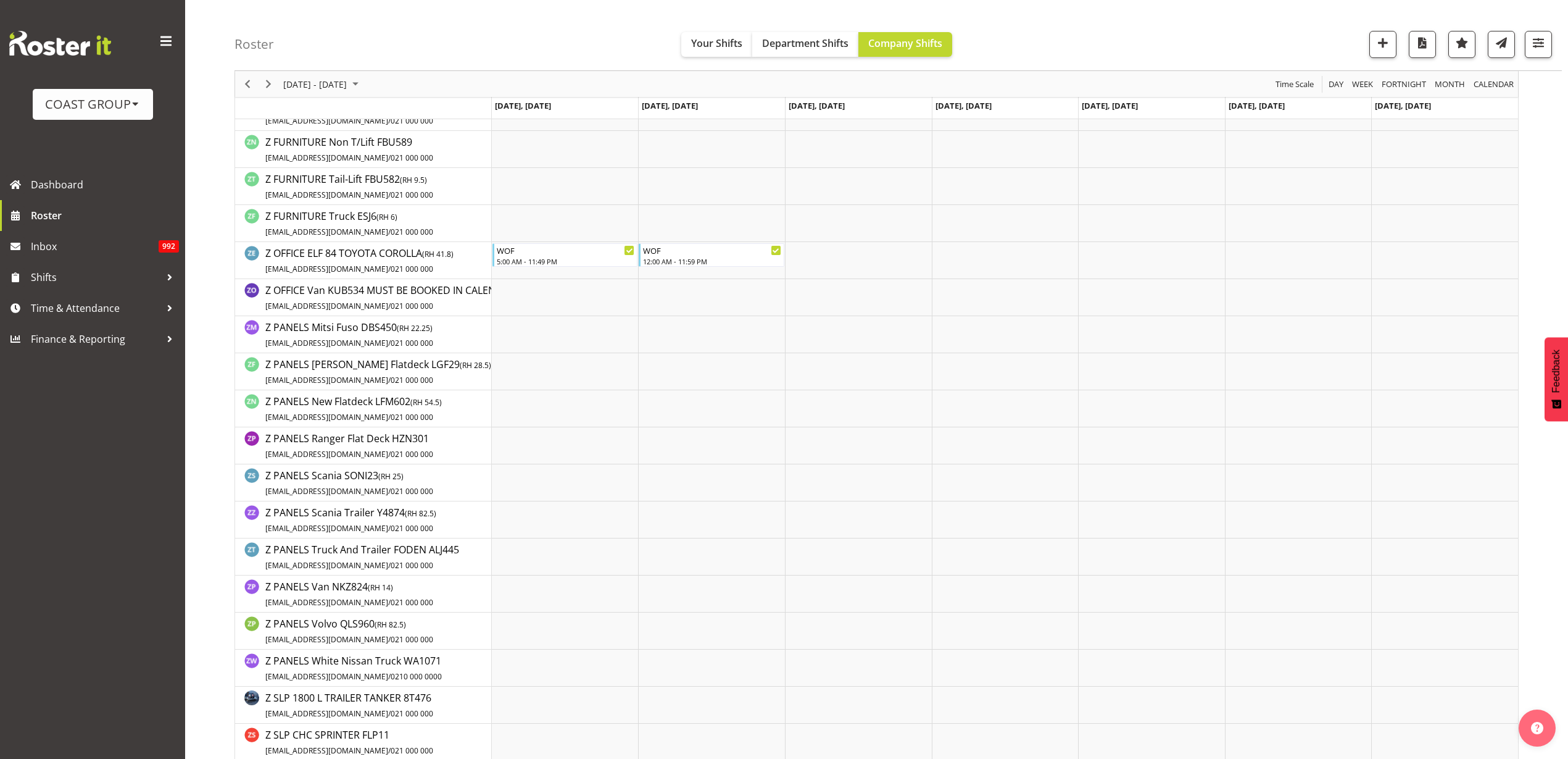
scroll to position [2315, 0]
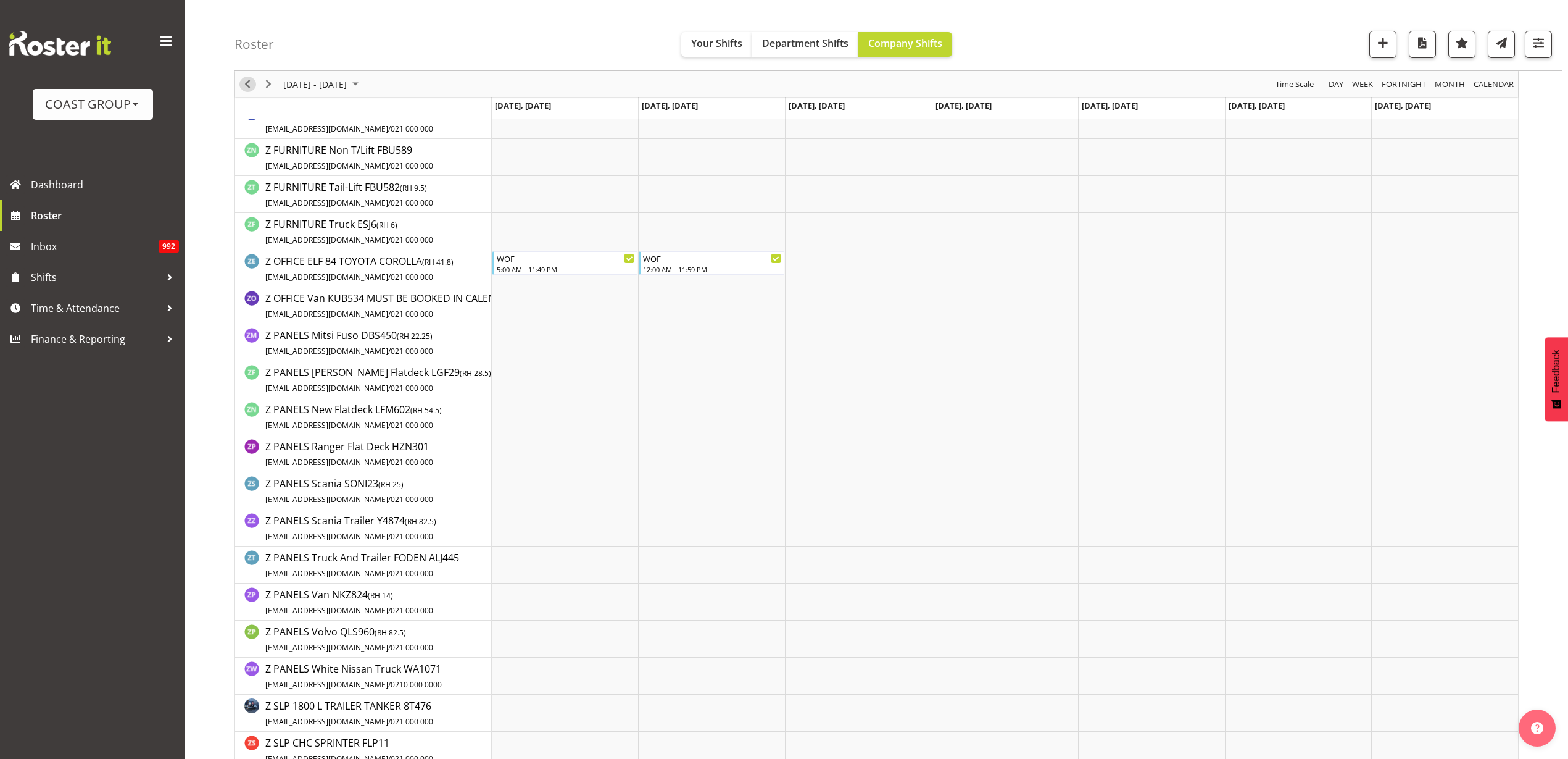
click at [242, 85] on span "Previous" at bounding box center [247, 84] width 15 height 15
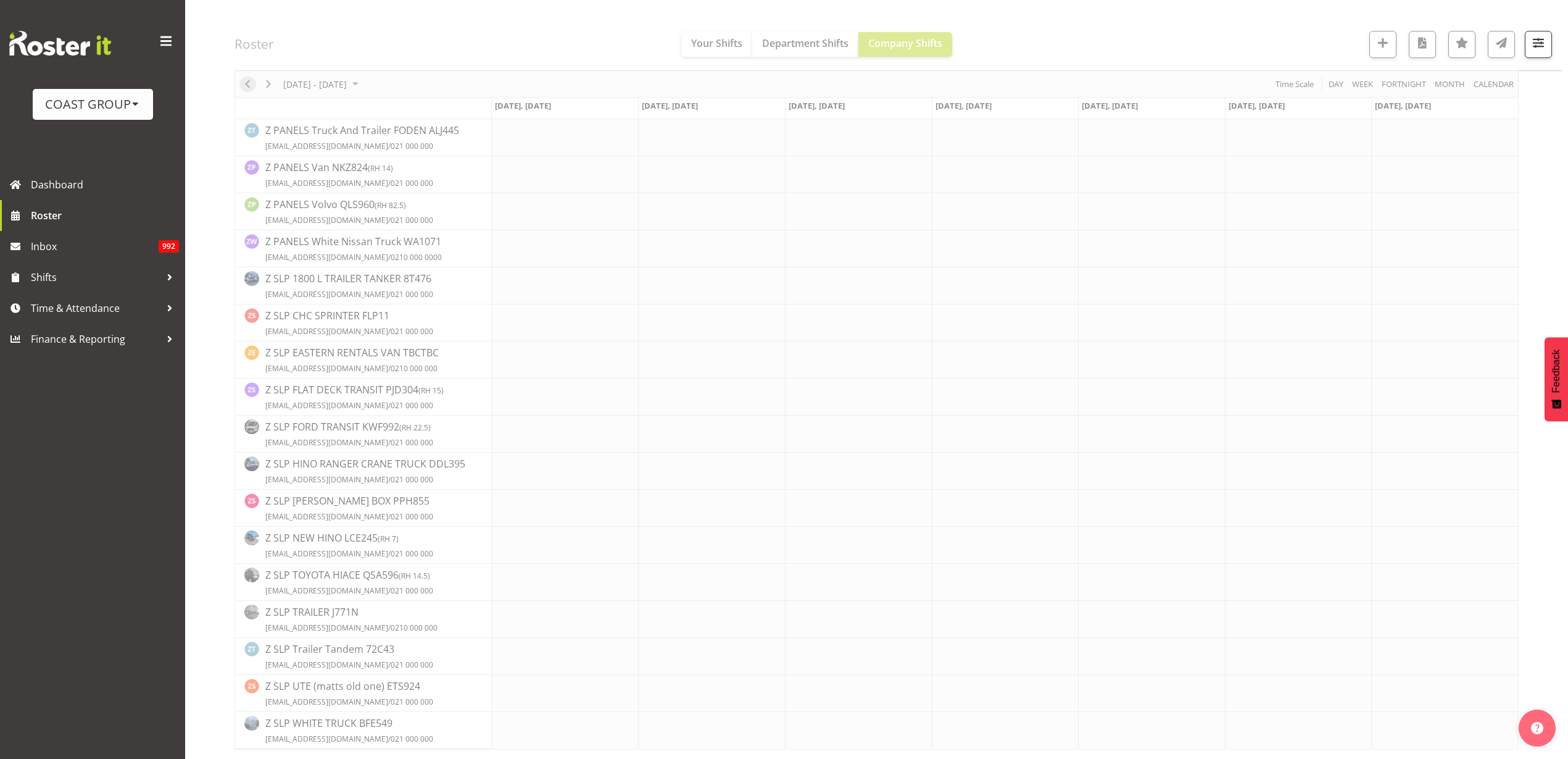
scroll to position [0, 0]
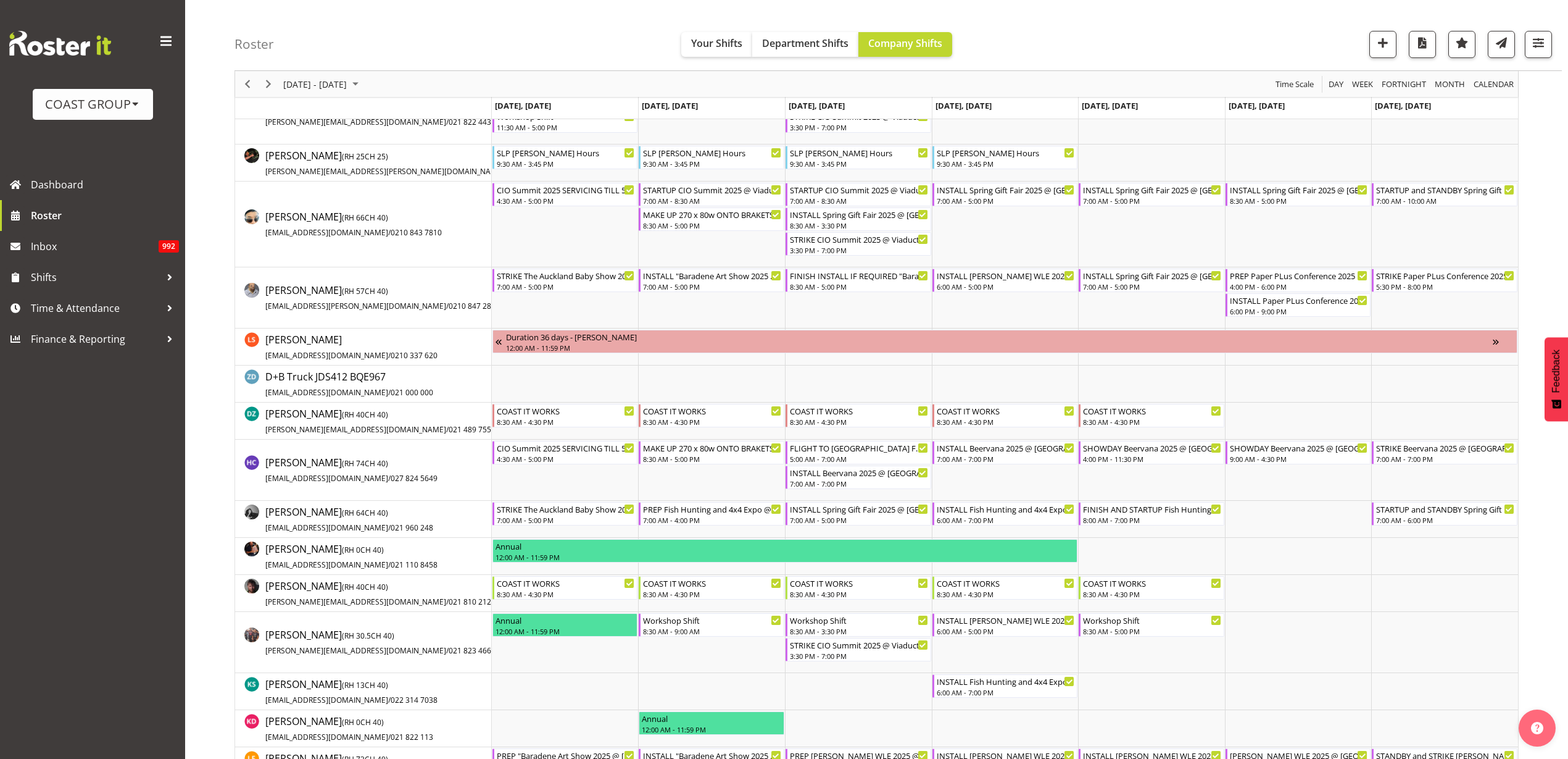
scroll to position [231, 0]
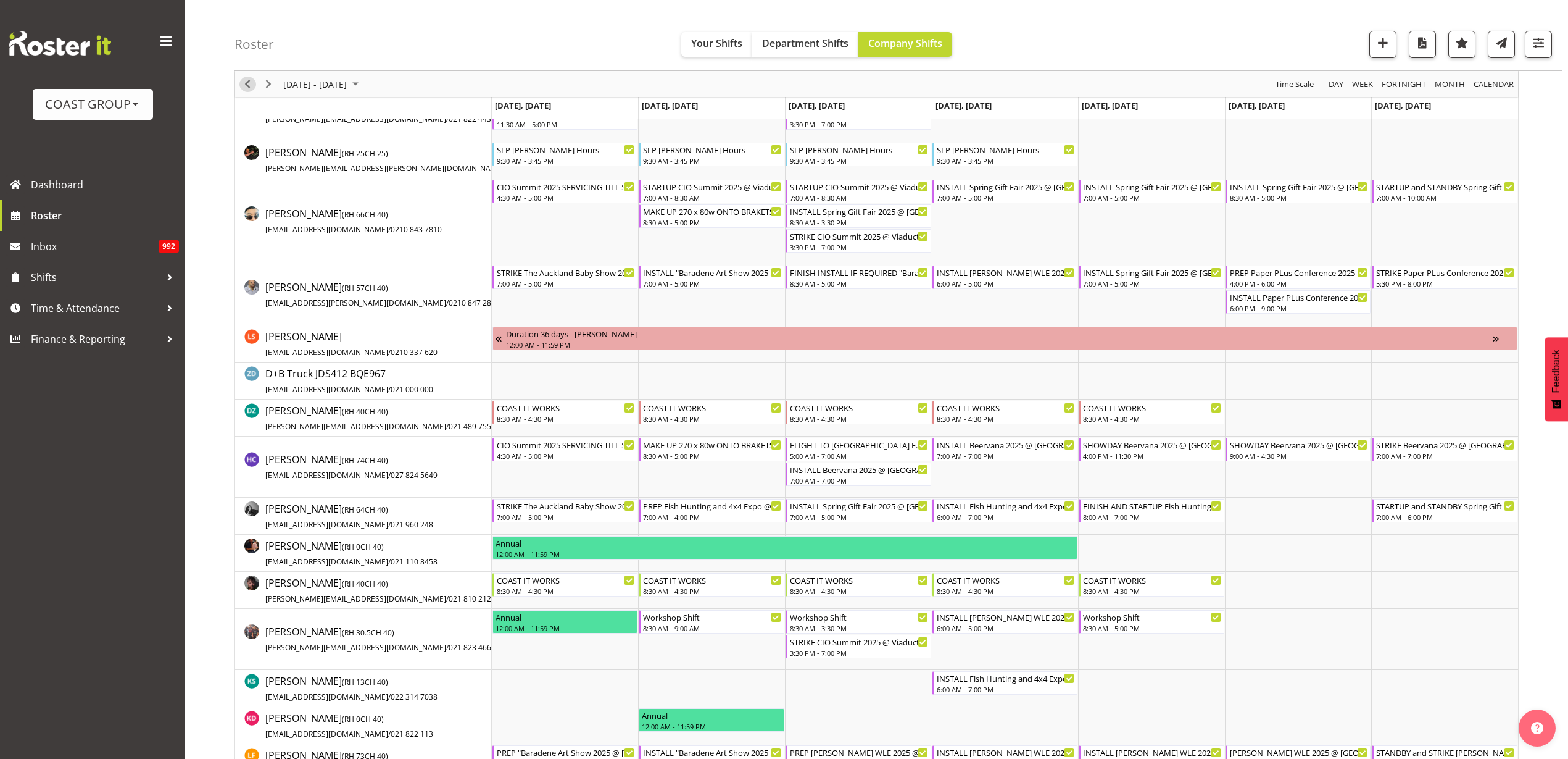
click at [245, 79] on span "Previous" at bounding box center [247, 84] width 15 height 15
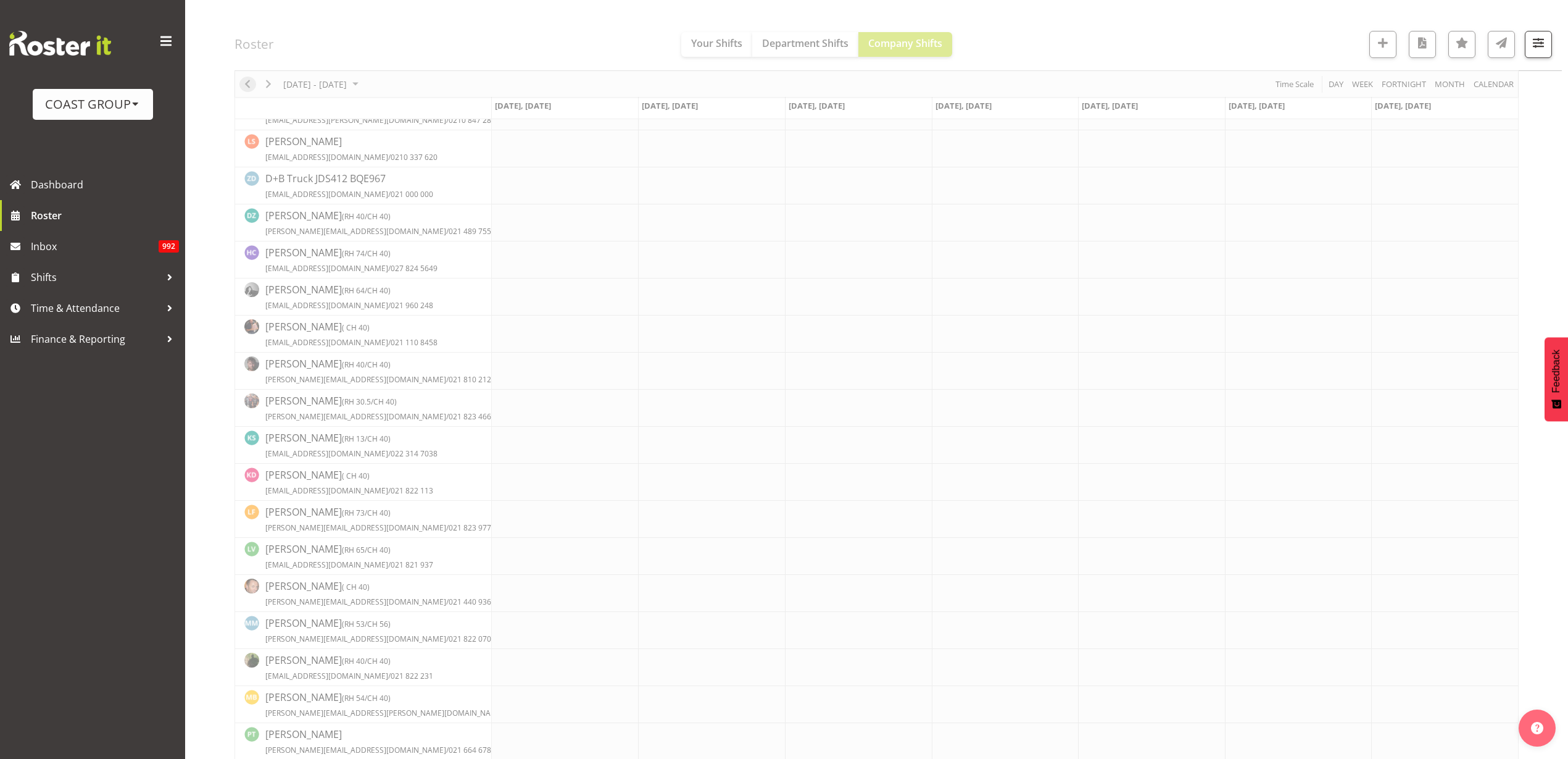
scroll to position [0, 0]
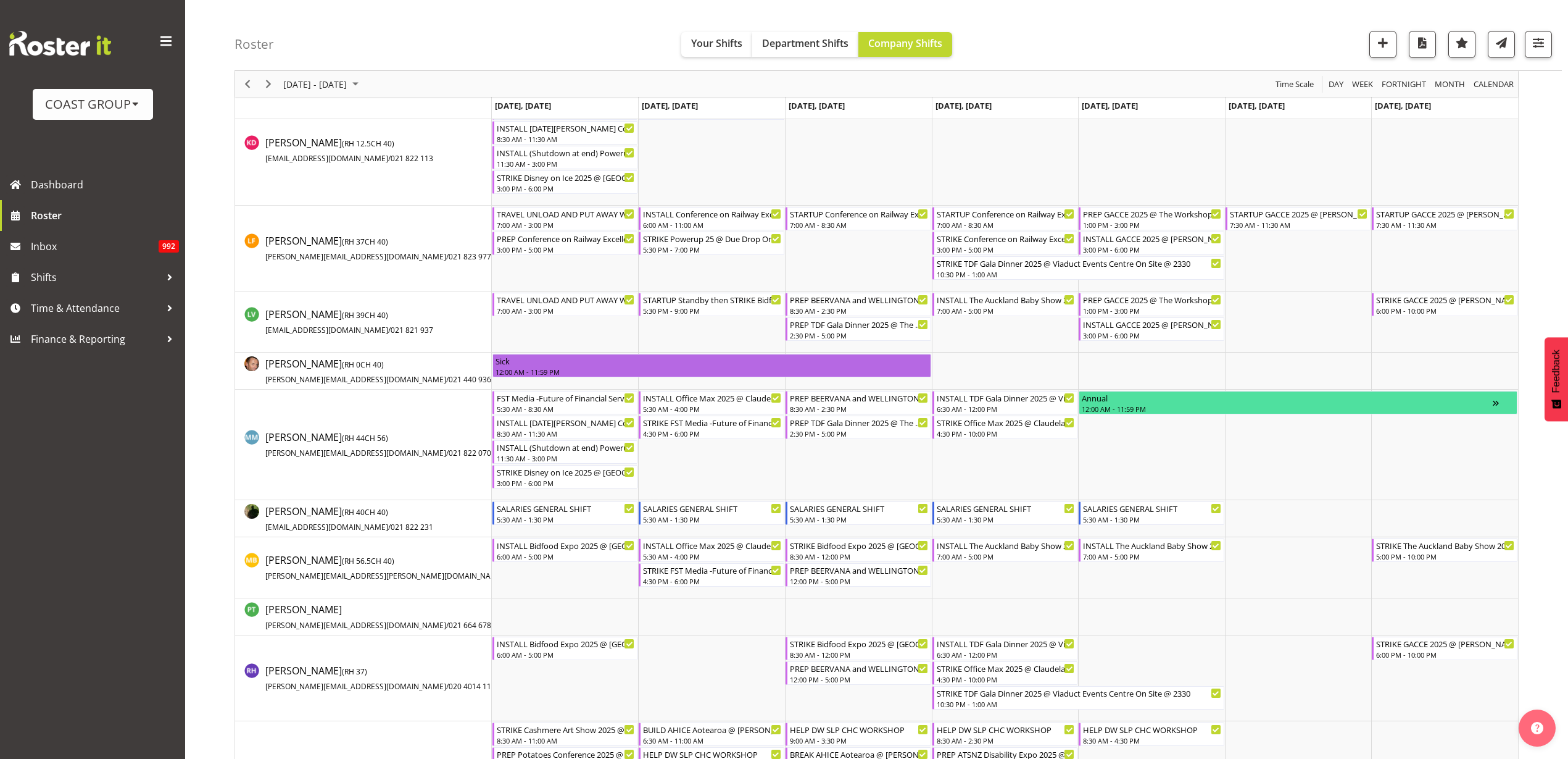
scroll to position [849, 0]
